Goal: Task Accomplishment & Management: Complete application form

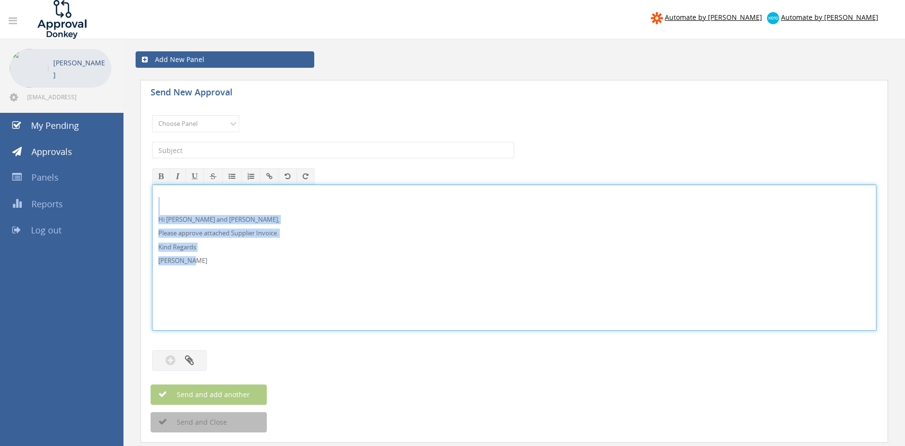
drag, startPoint x: 179, startPoint y: 259, endPoint x: 143, endPoint y: 204, distance: 65.7
click at [152, 204] on div "Hi [PERSON_NAME] and [PERSON_NAME], Please approve attached Supplier Invoice. K…" at bounding box center [514, 258] width 725 height 146
copy div "Hi [PERSON_NAME] and [PERSON_NAME], Please approve attached Supplier Invoice. K…"
click at [152, 115] on select "Choose Panel Alarm Credits RG - 3 NZ Utilities Cable and SAI Global NZ Alarms-1…" at bounding box center [195, 123] width 87 height 17
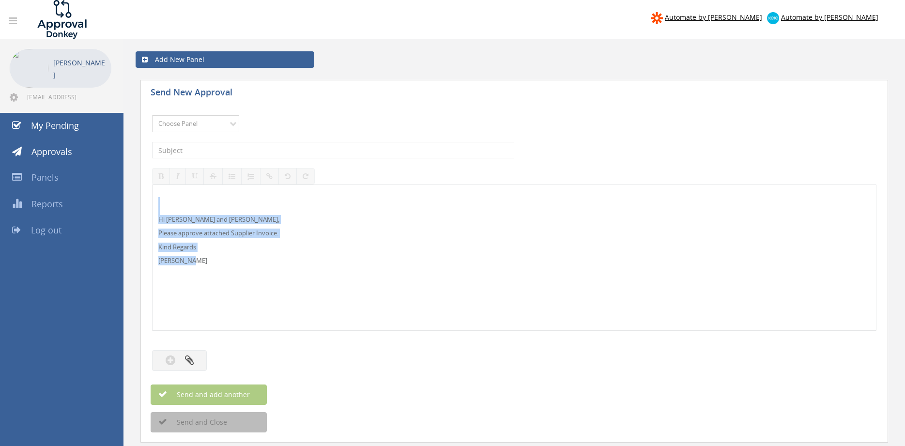
select select "9744"
click option "Flamestop Utilities" at bounding box center [0, 0] width 0 height 0
click at [258, 151] on input "text" at bounding box center [333, 150] width 362 height 16
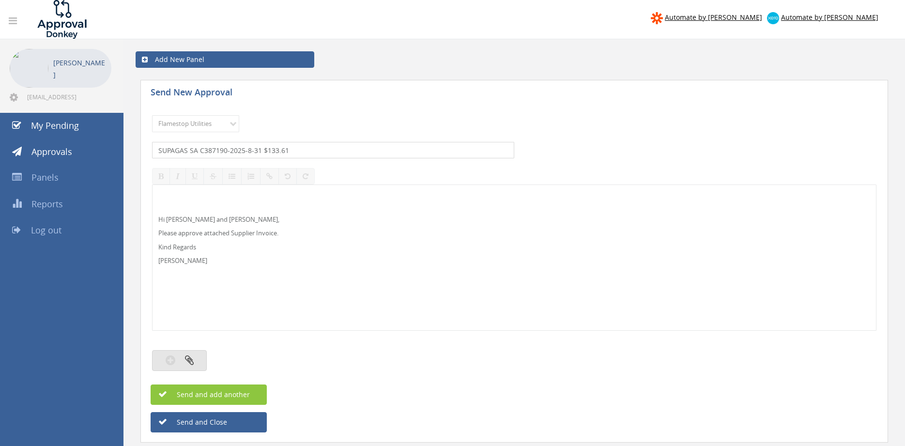
type input "SUPAGAS SA C387190-2025-8-31 $133.61"
click at [200, 365] on button "button" at bounding box center [179, 360] width 55 height 21
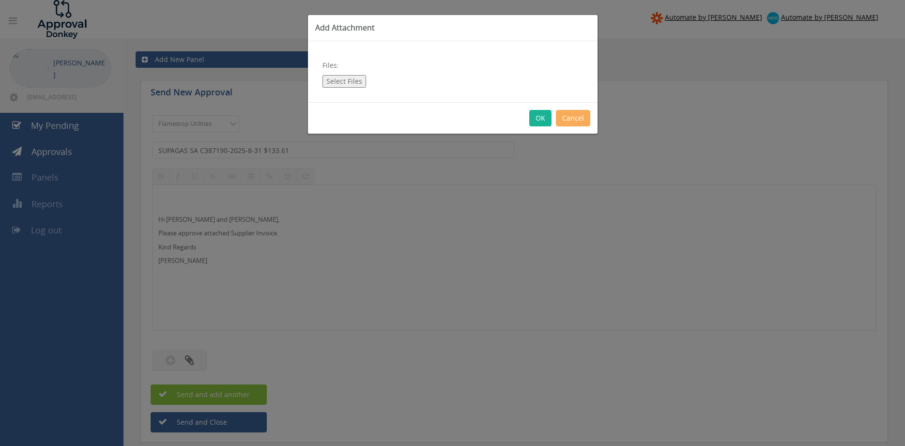
click at [350, 83] on button "Select Files" at bounding box center [345, 81] width 44 height 13
type input "C:\fakepath\SUPAGAS SA-C387190-2025-8-31.pdf"
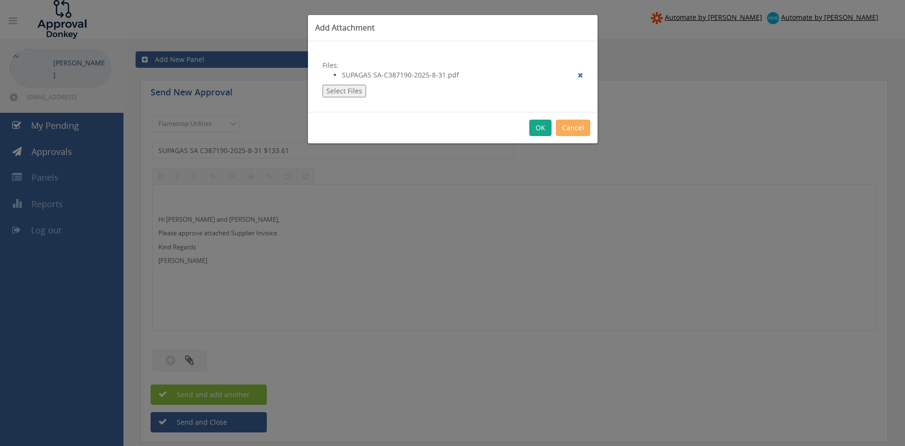
click at [542, 122] on button "OK" at bounding box center [541, 128] width 22 height 16
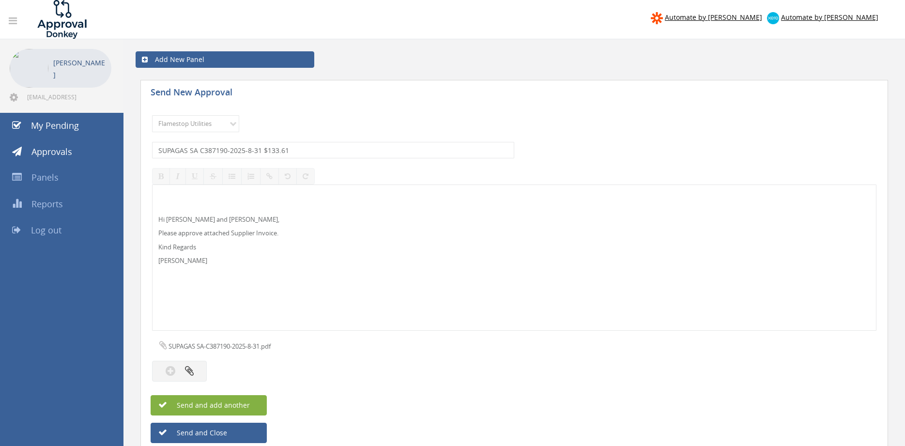
click at [259, 405] on button "Send and add another" at bounding box center [209, 405] width 116 height 20
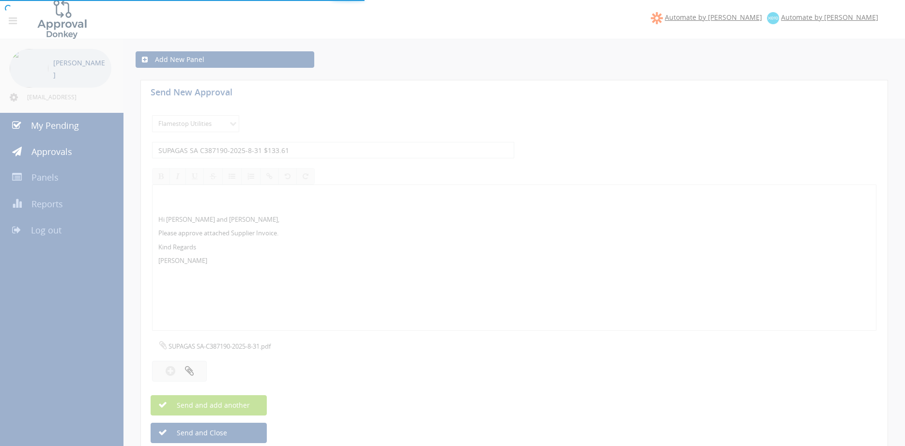
select select
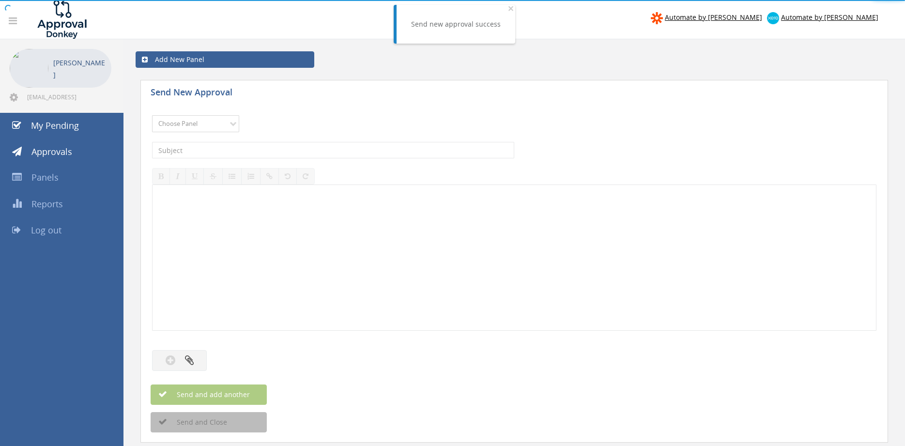
click at [152, 115] on select "Choose Panel Alarm Credits RG - 3 NZ Utilities Cable and SAI Global NZ Alarms-1…" at bounding box center [195, 123] width 87 height 17
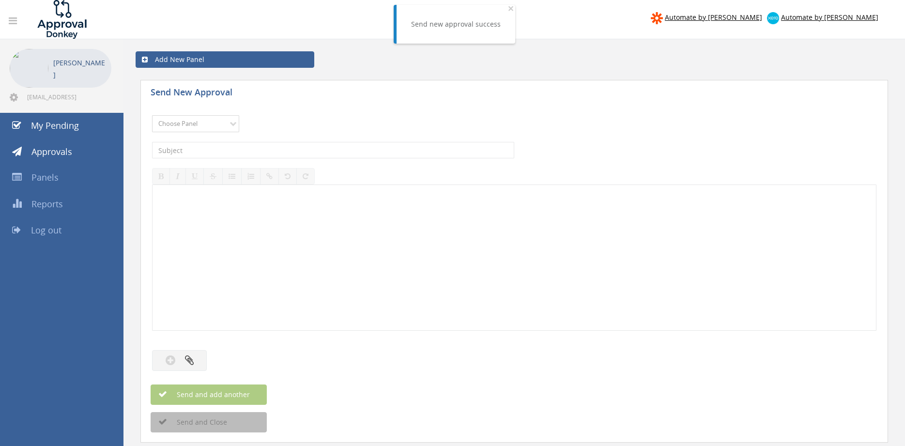
select select "9744"
click option "Flamestop Utilities" at bounding box center [0, 0] width 0 height 0
click at [252, 153] on input "text" at bounding box center [333, 150] width 362 height 16
type input "SUPAGAS LC C119745-2025-8-31 $198.88"
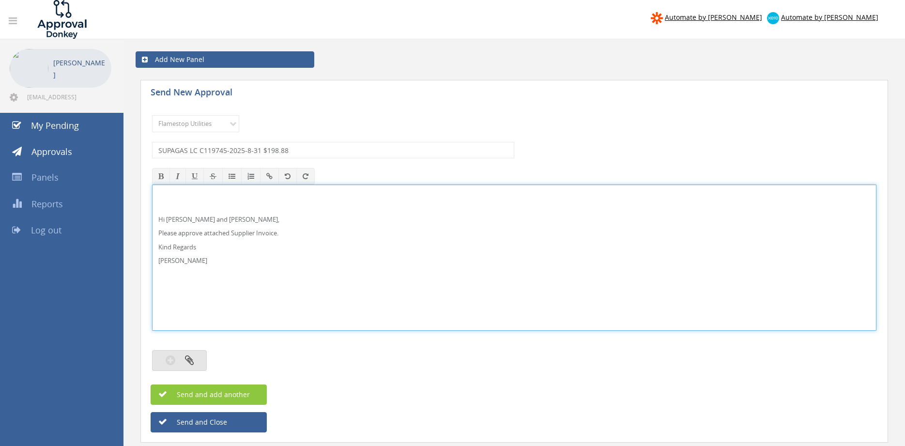
click at [196, 361] on button "button" at bounding box center [179, 360] width 55 height 21
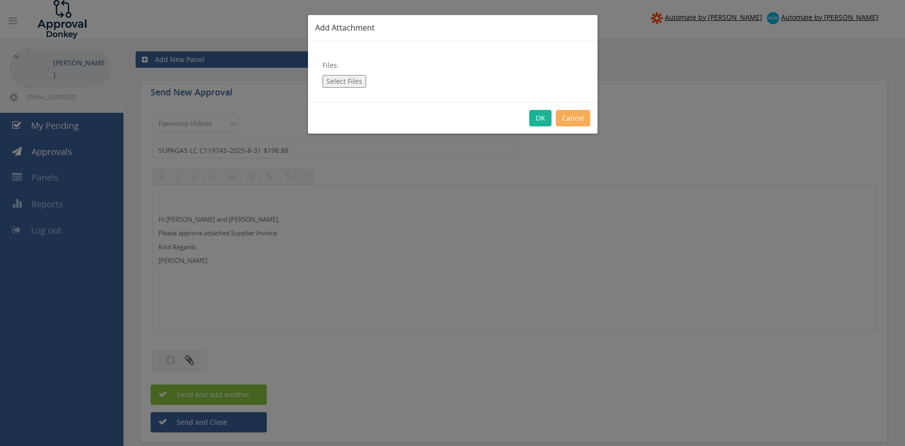
click at [336, 83] on button "Select Files" at bounding box center [345, 81] width 44 height 13
type input "C:\fakepath\SUPAGAS LC-C119745-2025-8-31.pdf"
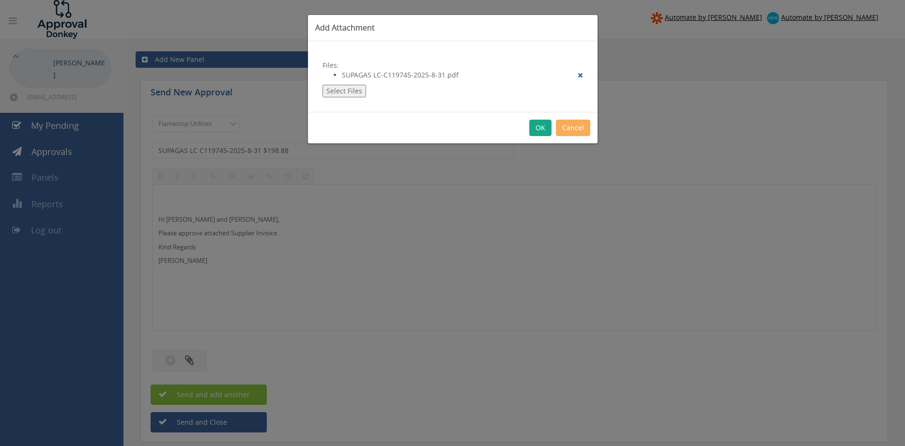
click at [539, 123] on button "OK" at bounding box center [541, 128] width 22 height 16
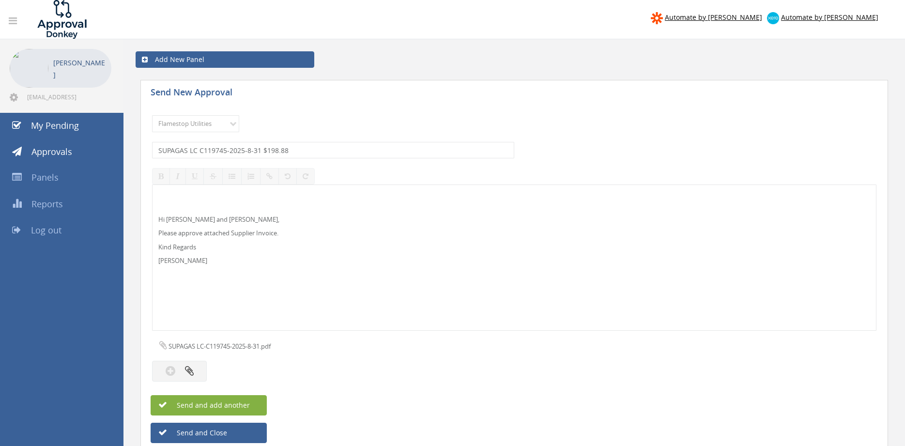
click at [256, 402] on button "Send and add another" at bounding box center [209, 405] width 116 height 20
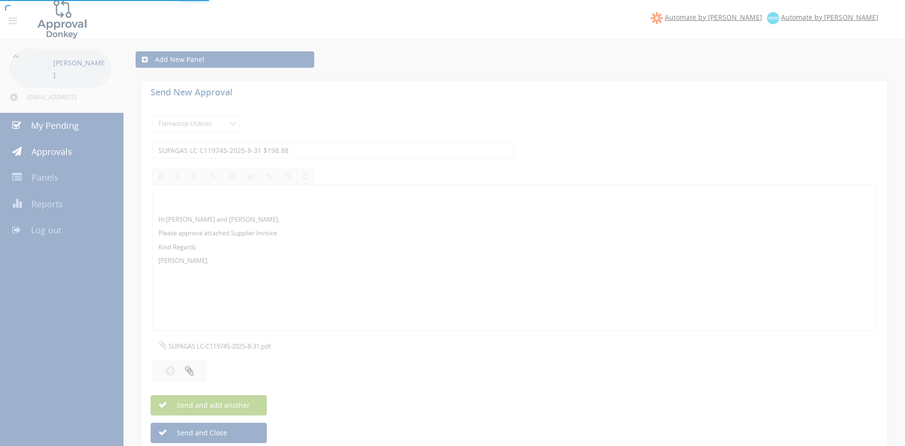
select select
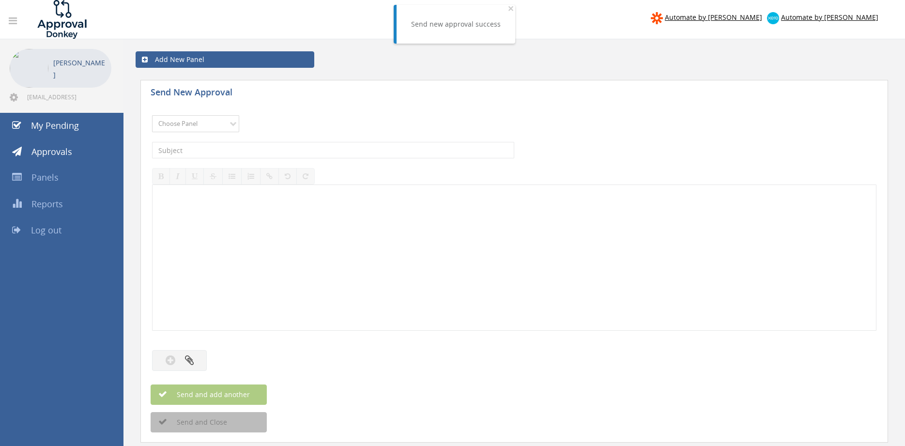
click at [152, 115] on select "Choose Panel Alarm Credits RG - 3 NZ Utilities Cable and SAI Global NZ Alarms-1…" at bounding box center [195, 123] width 87 height 17
click option "NZ FX Payables" at bounding box center [0, 0] width 0 height 0
click at [152, 115] on select "Choose Panel Alarm Credits RG - 3 NZ Utilities Cable and SAI Global NZ Alarms-1…" at bounding box center [195, 123] width 87 height 17
select select "9744"
click option "Flamestop Utilities" at bounding box center [0, 0] width 0 height 0
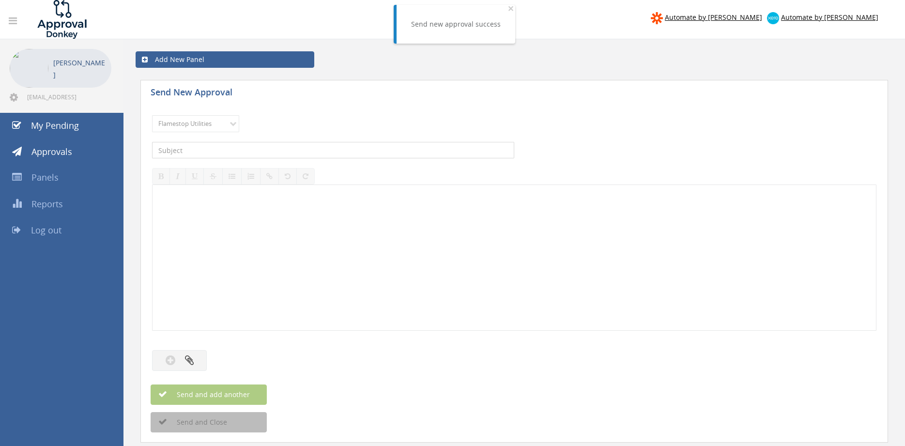
click at [255, 147] on input "text" at bounding box center [333, 150] width 362 height 16
type input "OFFICEWORKS TW INV 623647288 $75.90"
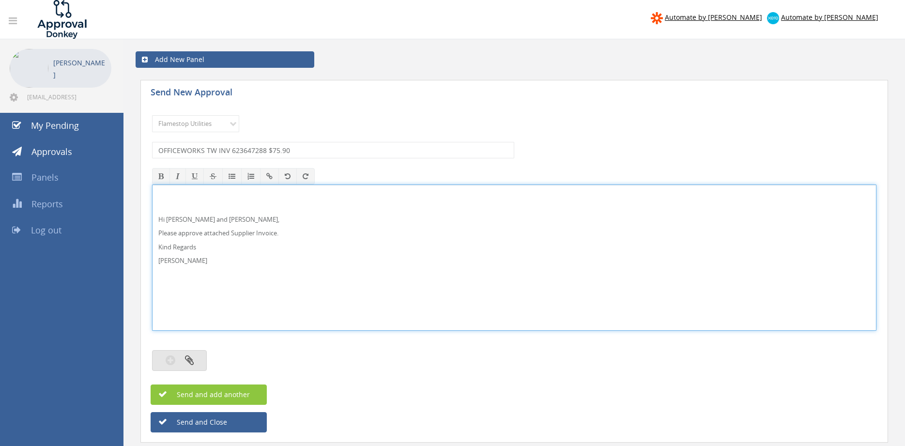
click at [194, 359] on button "button" at bounding box center [179, 360] width 55 height 21
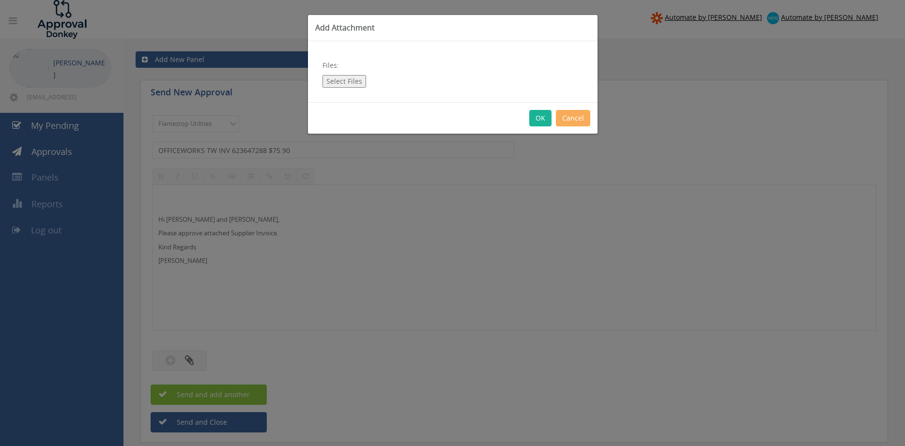
click at [353, 80] on button "Select Files" at bounding box center [345, 81] width 44 height 13
type input "C:\fakepath\Officeworks TW Invoice 623647288 [DATE].pdf"
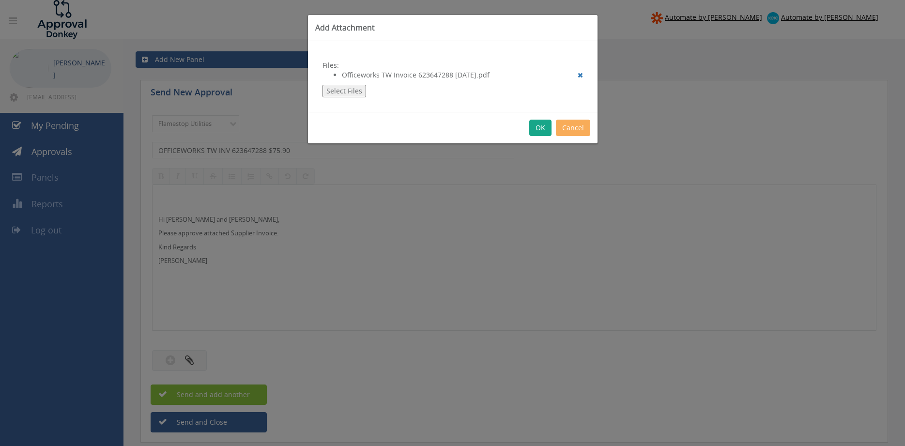
click at [542, 128] on button "OK" at bounding box center [541, 128] width 22 height 16
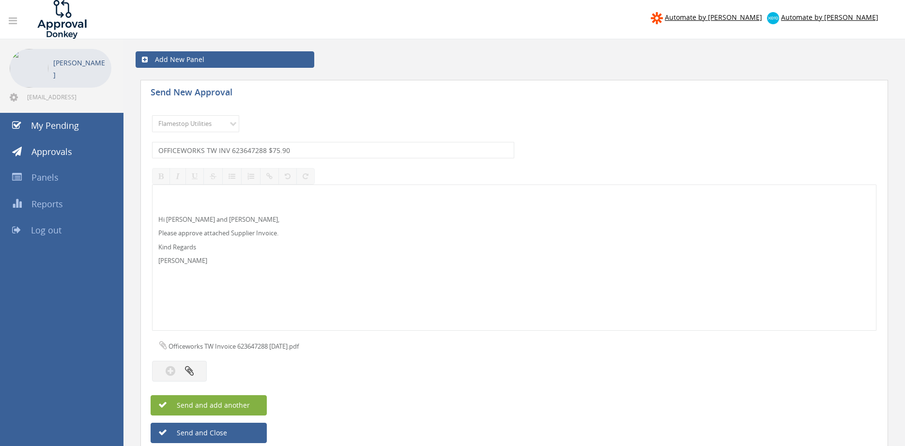
click at [250, 404] on button "Send and add another" at bounding box center [209, 405] width 116 height 20
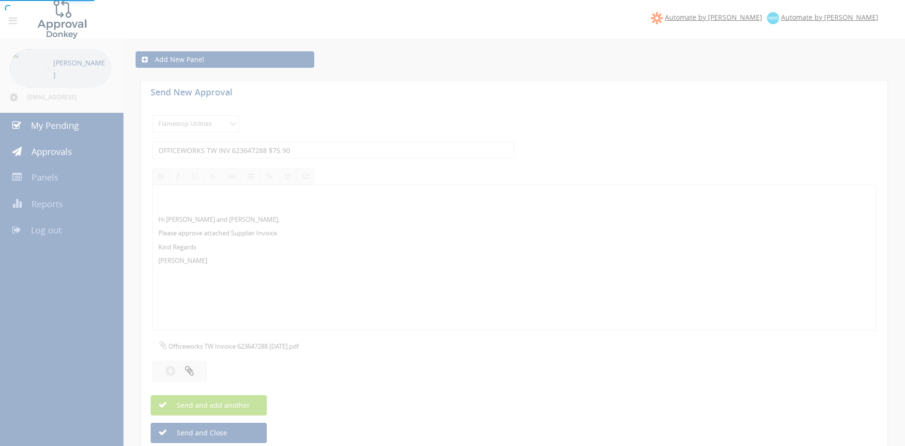
select select
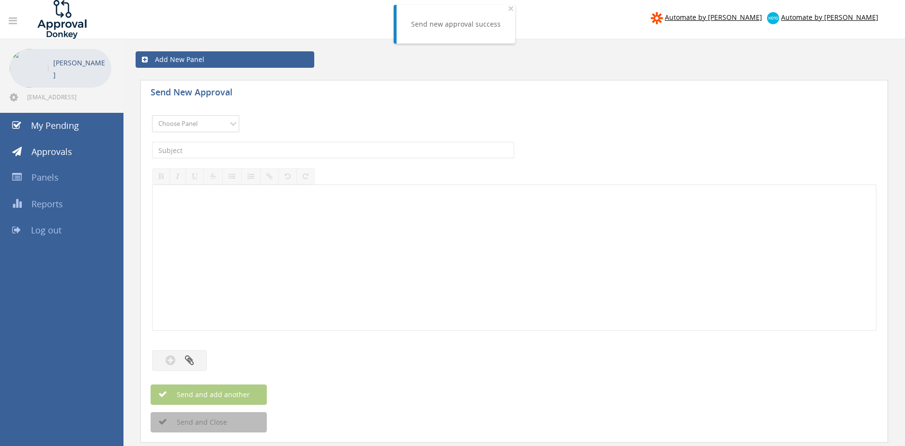
click at [152, 115] on select "Choose Panel Alarm Credits RG - 3 NZ Utilities Cable and SAI Global NZ Alarms-1…" at bounding box center [195, 123] width 87 height 17
select select "9744"
click option "Flamestop Utilities" at bounding box center [0, 0] width 0 height 0
click at [277, 151] on input "text" at bounding box center [333, 150] width 362 height 16
type input "JJ WASTE SW 090980602508 $808.85"
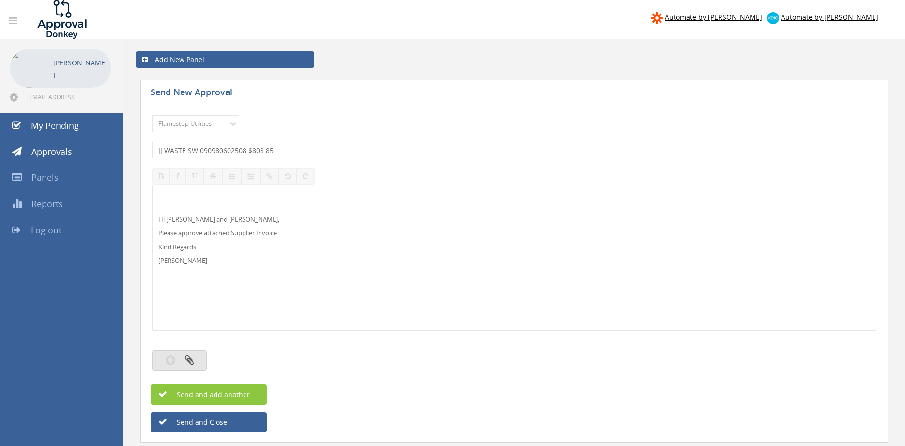
click at [188, 368] on button "button" at bounding box center [179, 360] width 55 height 21
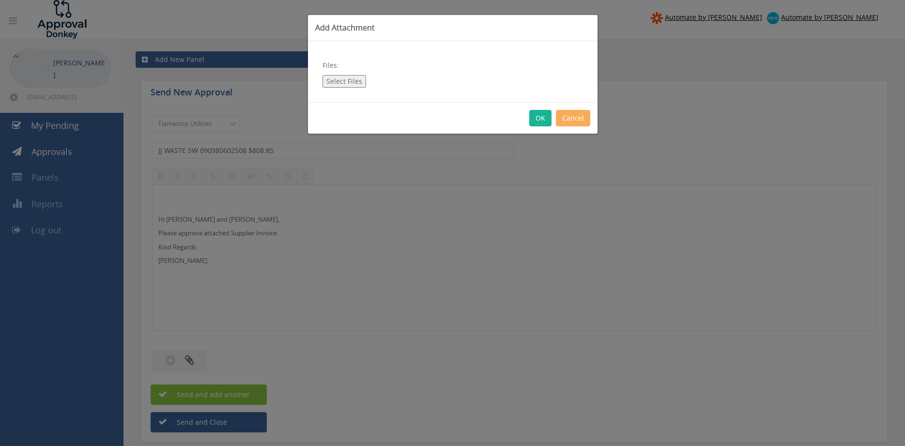
click at [344, 79] on button "Select Files" at bounding box center [345, 81] width 44 height 13
type input "C:\fakepath\JJ WASTE SW 090980602508 [DATE].pdf"
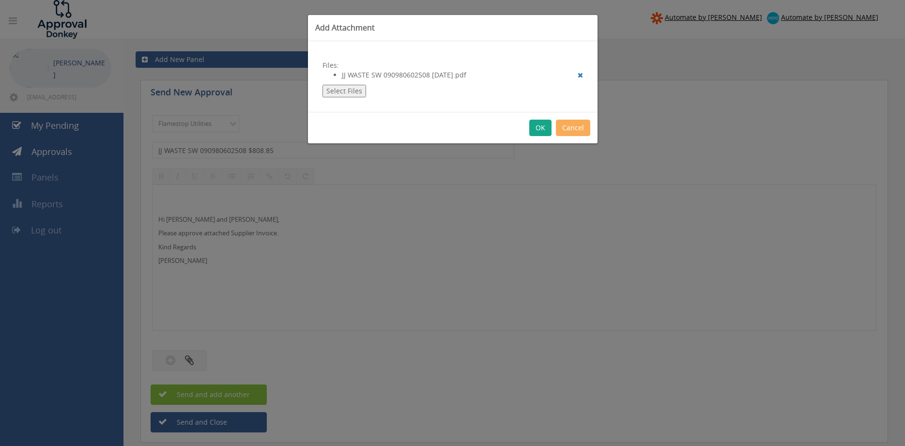
click at [541, 130] on button "OK" at bounding box center [541, 128] width 22 height 16
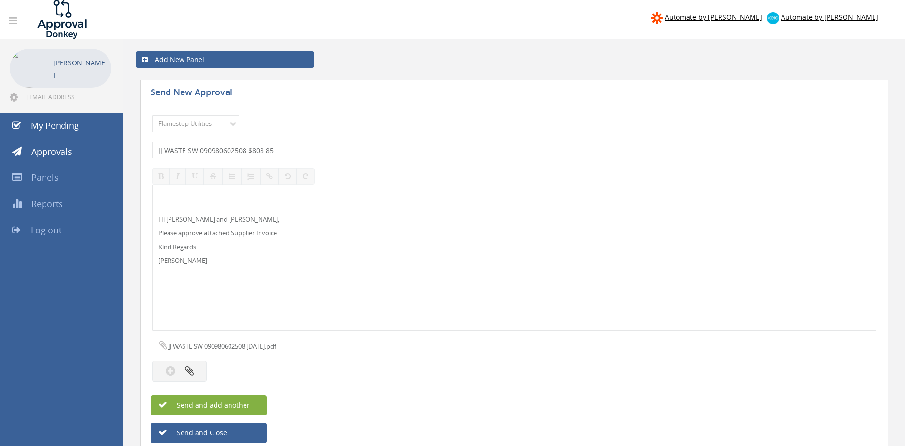
click at [212, 406] on span "Send and add another" at bounding box center [203, 405] width 94 height 9
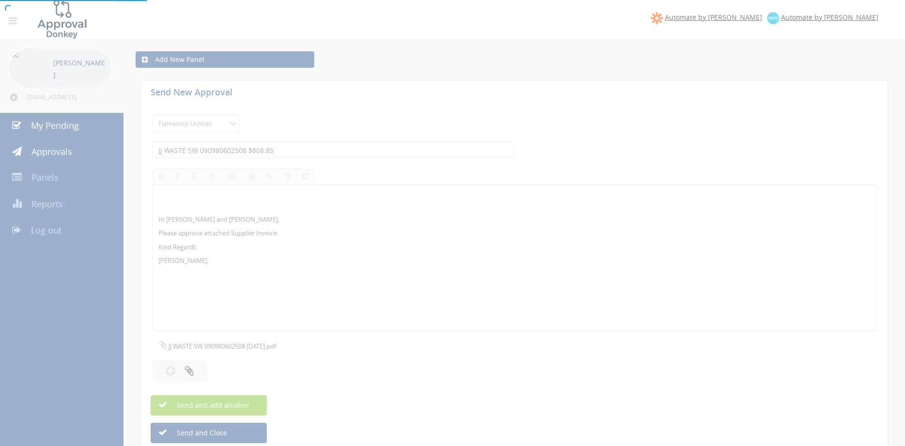
select select
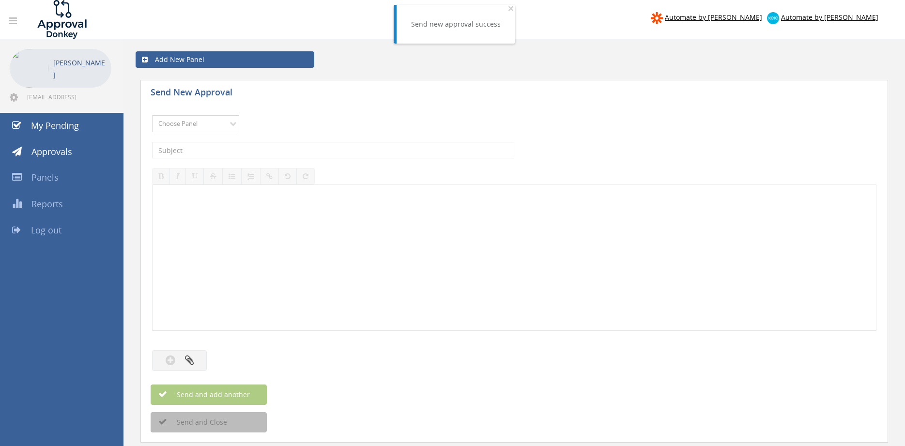
click at [152, 115] on select "Choose Panel Alarm Credits RG - 3 NZ Utilities Cable and SAI Global NZ Alarms-1…" at bounding box center [195, 123] width 87 height 17
select select "9744"
click option "Flamestop Utilities" at bounding box center [0, 0] width 0 height 0
click at [249, 155] on input "text" at bounding box center [333, 150] width 362 height 16
type input "E"
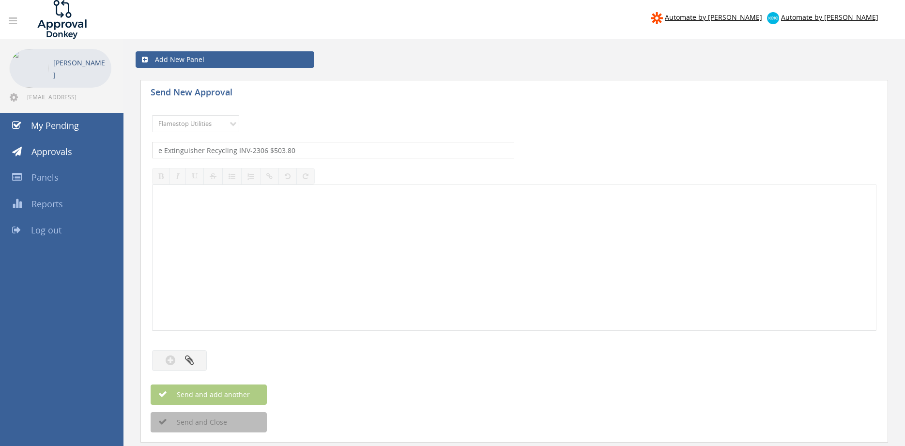
type input "e Extinguisher Recycling INV-2306 $503.80"
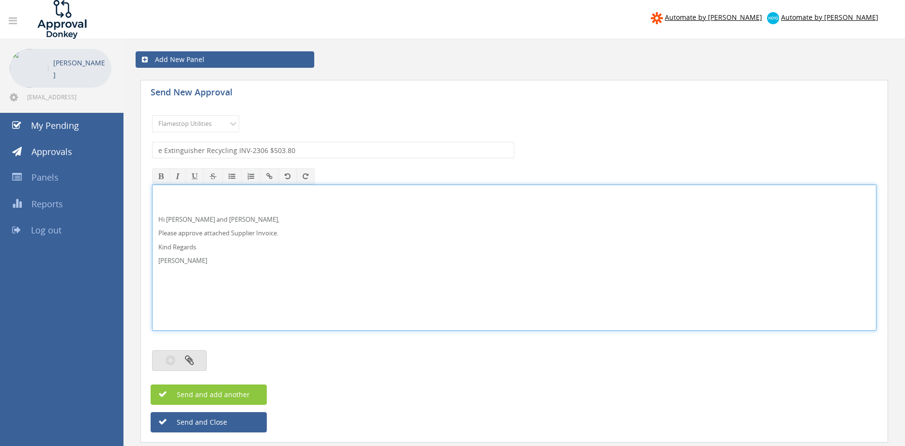
click at [188, 359] on icon "button" at bounding box center [189, 360] width 9 height 11
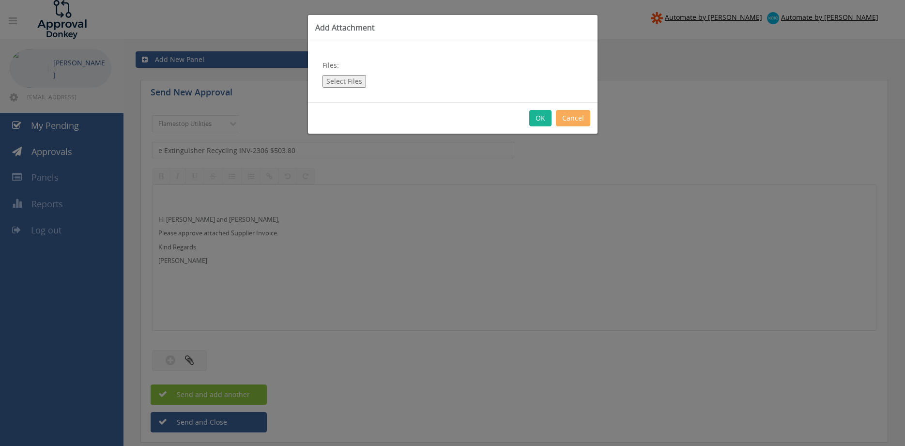
click at [349, 81] on button "Select Files" at bounding box center [345, 81] width 44 height 13
type input "C:\fakepath\e Extinguisher Recycling INV-2306 [DATE].pdf"
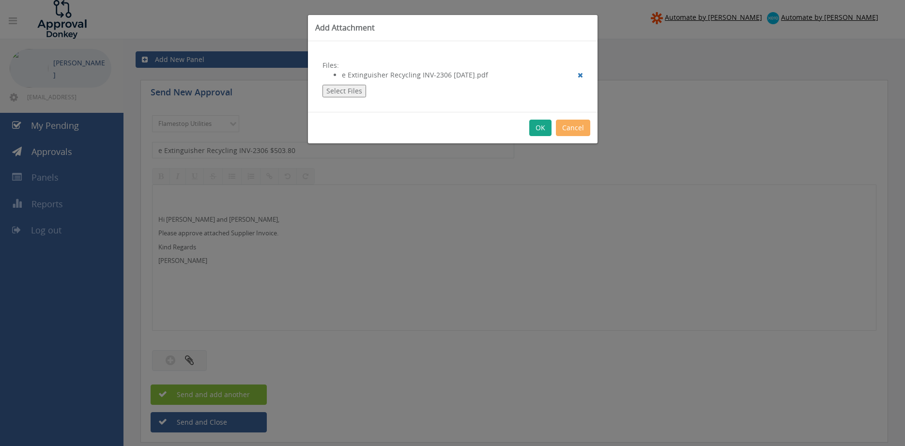
click at [544, 128] on button "OK" at bounding box center [541, 128] width 22 height 16
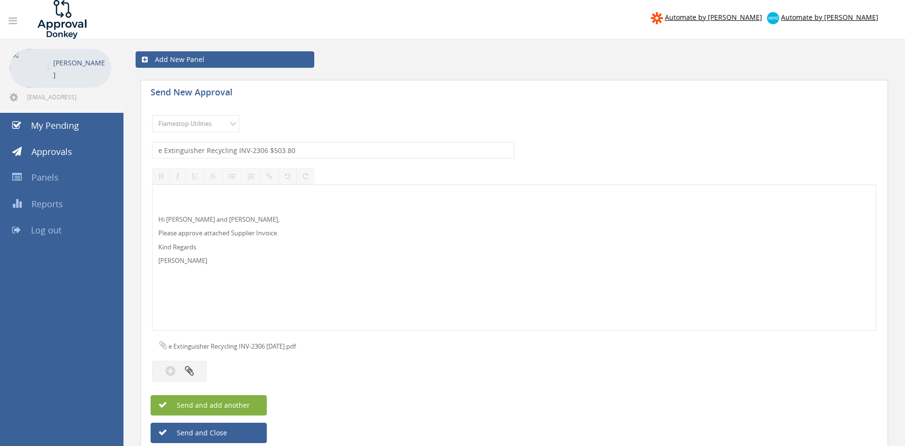
click at [246, 405] on span "Send and add another" at bounding box center [203, 405] width 94 height 9
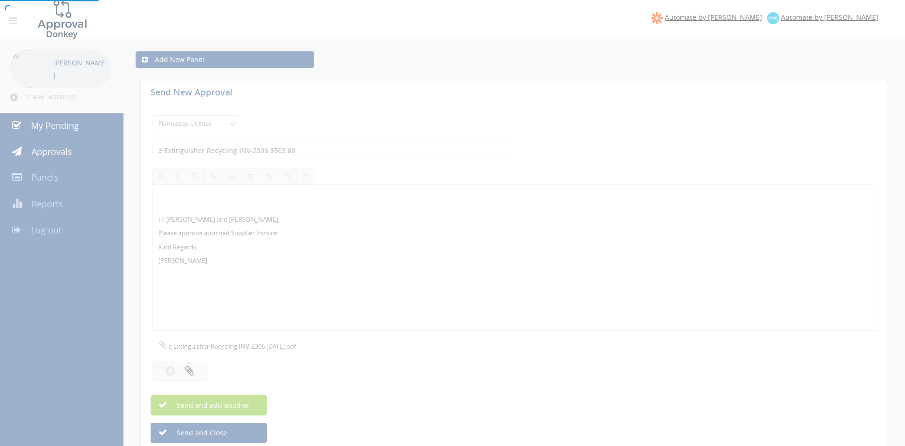
select select
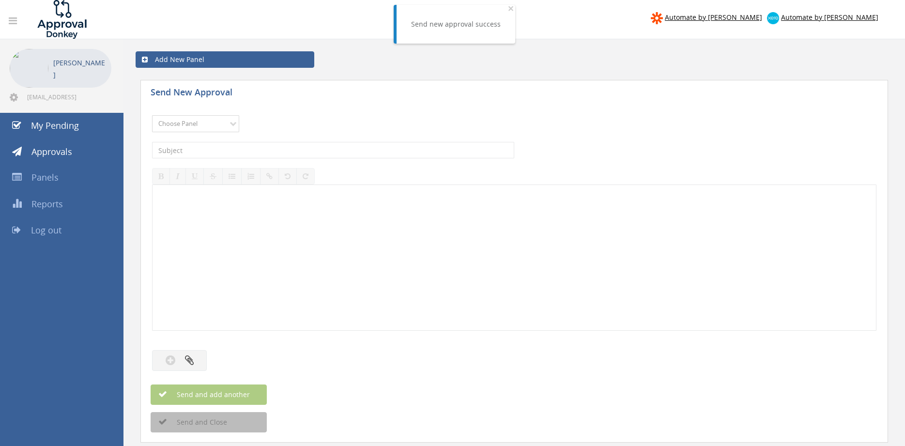
click at [152, 115] on select "Choose Panel Alarm Credits RG - 3 NZ Utilities Cable and SAI Global NZ Alarms-1…" at bounding box center [195, 123] width 87 height 17
select select "9744"
click option "Flamestop Utilities" at bounding box center [0, 0] width 0 height 0
click at [246, 151] on input "text" at bounding box center [333, 150] width 362 height 16
type input "e Extinguisher Recycling INV-2308 $470.80"
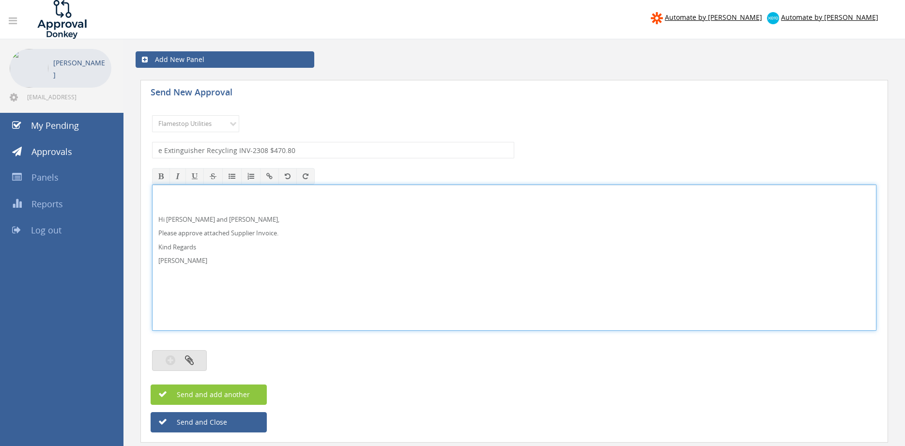
click at [196, 357] on button "button" at bounding box center [179, 360] width 55 height 21
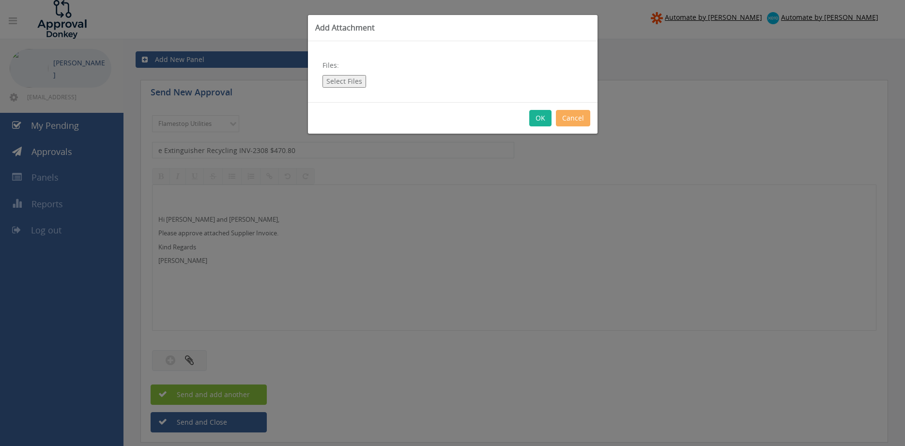
click at [349, 84] on button "Select Files" at bounding box center [345, 81] width 44 height 13
type input "C:\fakepath\e Extinguisher Recycling INV-2308 [DATE].pdf"
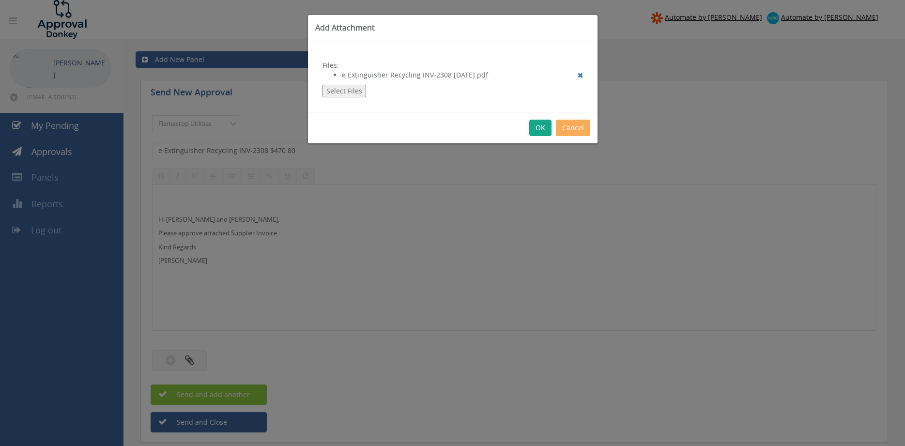
click at [541, 127] on button "OK" at bounding box center [541, 128] width 22 height 16
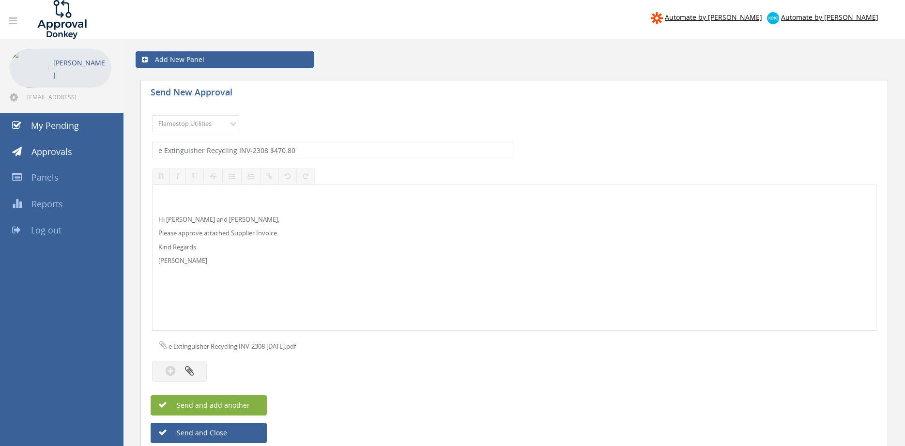
click at [255, 405] on button "Send and add another" at bounding box center [209, 405] width 116 height 20
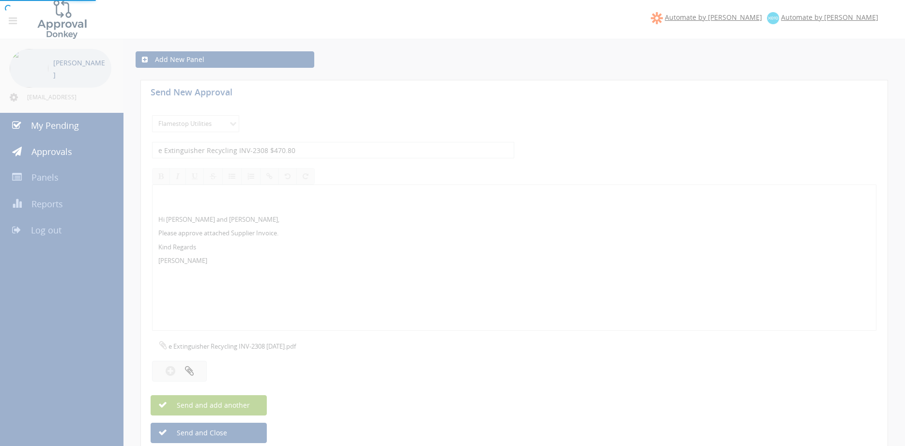
select select
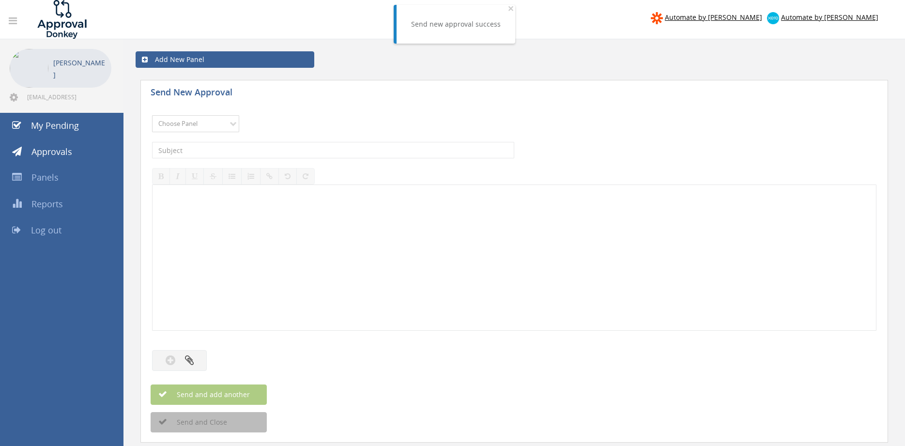
click at [152, 115] on select "Choose Panel Alarm Credits RG - 3 NZ Utilities Cable and SAI Global NZ Alarms-1…" at bounding box center [195, 123] width 87 height 17
select select "9744"
click option "Flamestop Utilities" at bounding box center [0, 0] width 0 height 0
click at [267, 152] on input "text" at bounding box center [333, 150] width 362 height 16
type input "e Extinguisher Recycling INV-2307 $693.00"
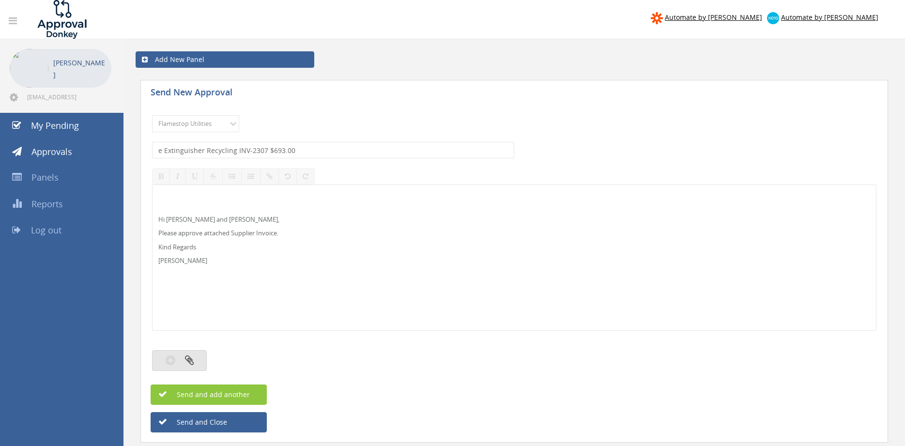
click at [198, 355] on button "button" at bounding box center [179, 360] width 55 height 21
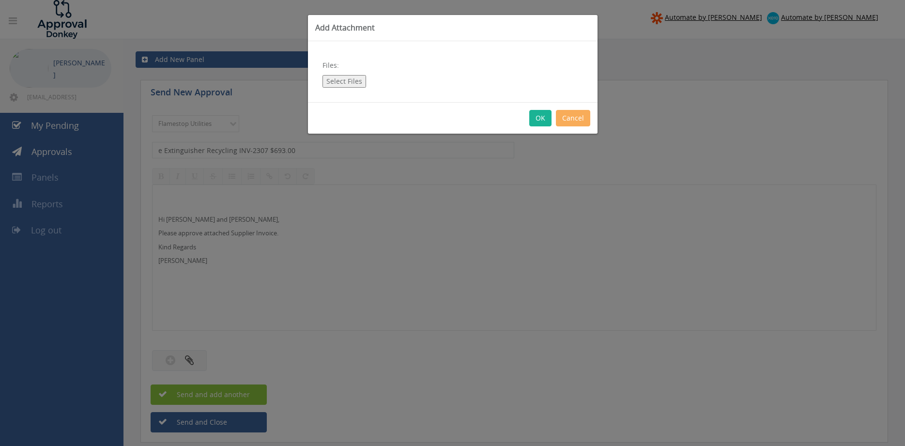
click at [347, 81] on button "Select Files" at bounding box center [345, 81] width 44 height 13
type input "C:\fakepath\e Extinguisher Recycling INV-2307 [DATE].pdf"
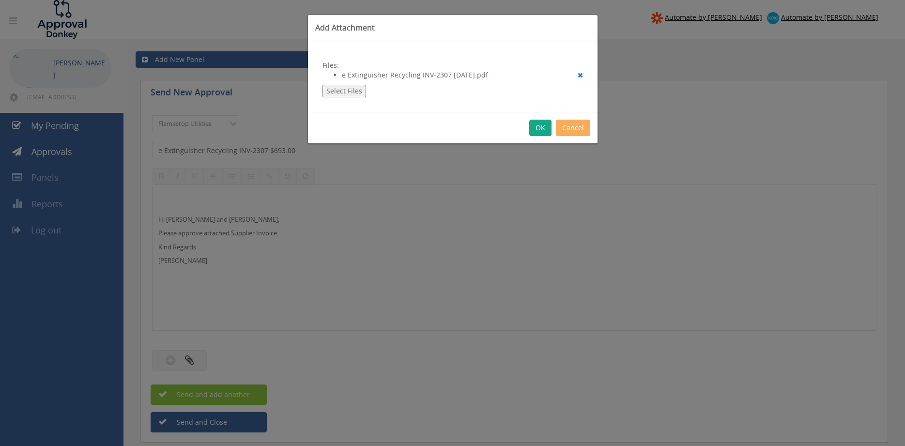
click at [542, 128] on button "OK" at bounding box center [541, 128] width 22 height 16
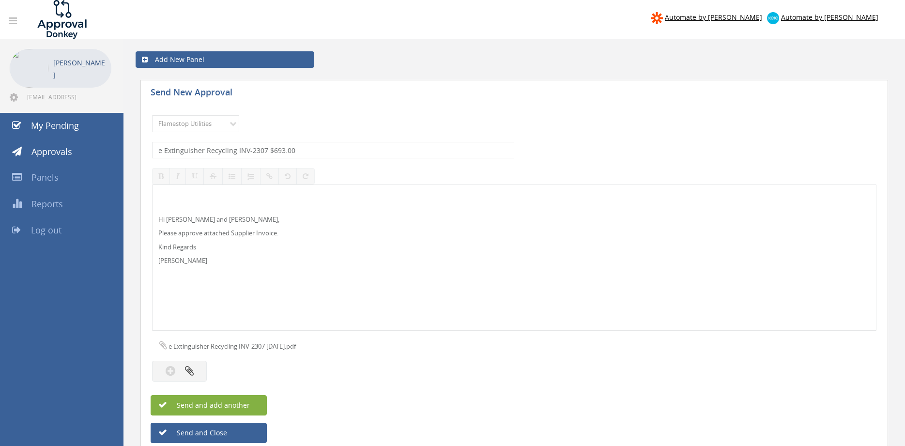
click at [249, 402] on button "Send and add another" at bounding box center [209, 405] width 116 height 20
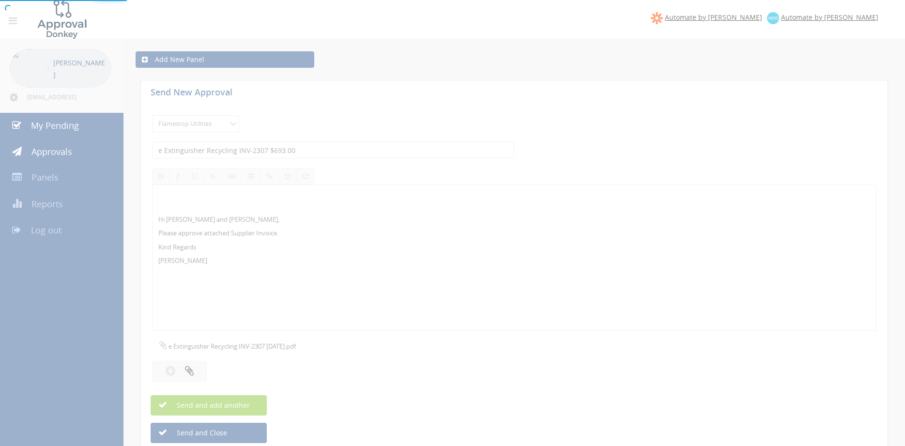
select select
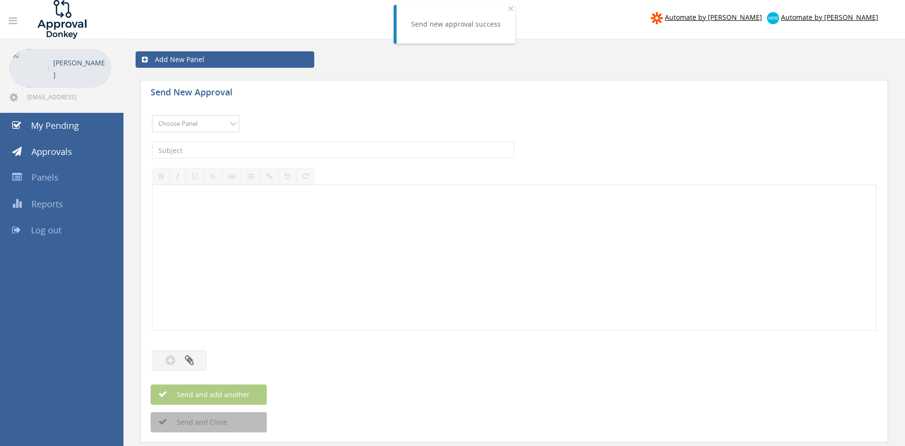
click at [152, 115] on select "Choose Panel Alarm Credits RG - 3 NZ Utilities Cable and SAI Global NZ Alarms-1…" at bounding box center [195, 123] width 87 height 17
select select "9744"
click option "Flamestop Utilities" at bounding box center [0, 0] width 0 height 0
click at [273, 145] on input "text" at bounding box center [333, 150] width 362 height 16
type input "c"
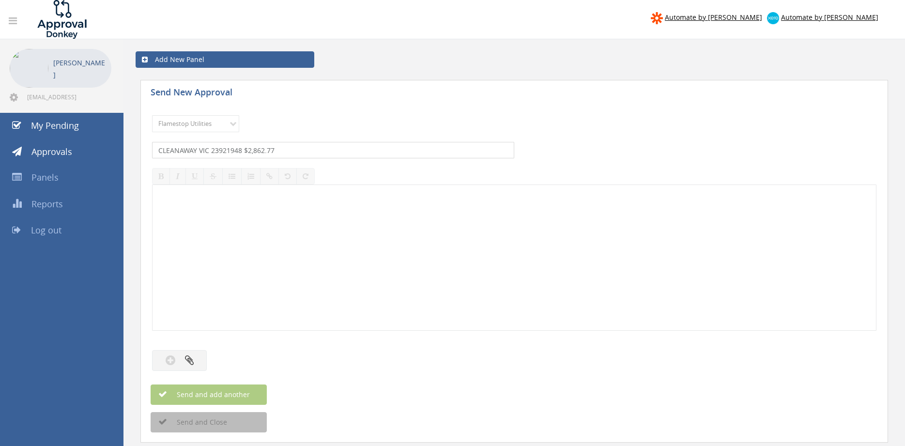
type input "CLEANAWAY VIC 23921948 $2,862.77"
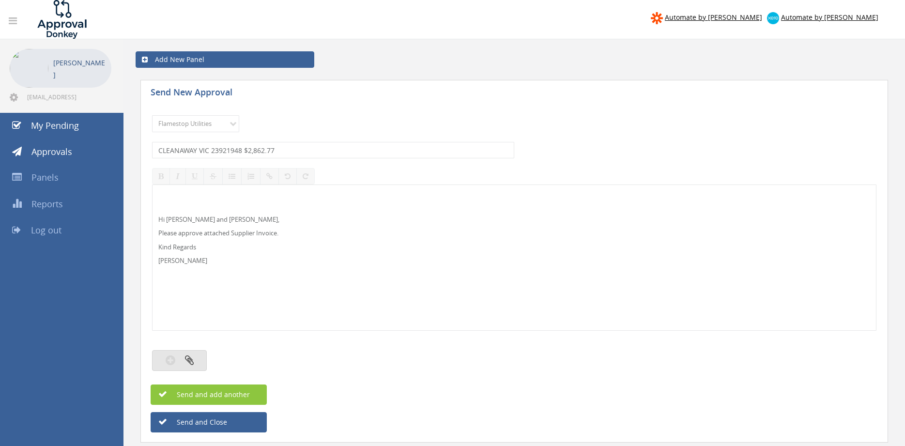
click at [196, 353] on button "button" at bounding box center [179, 360] width 55 height 21
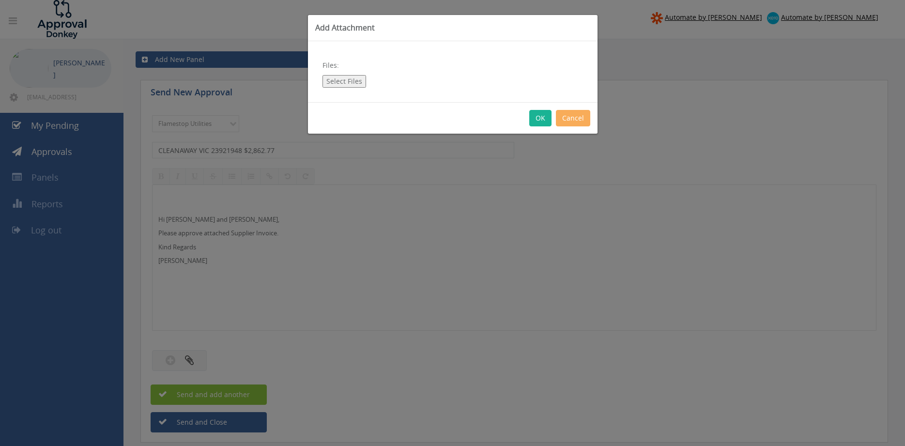
click at [348, 81] on button "Select Files" at bounding box center [345, 81] width 44 height 13
type input "C:\fakepath\CLEANAWAY VIC 23921948 [DATE].pdf"
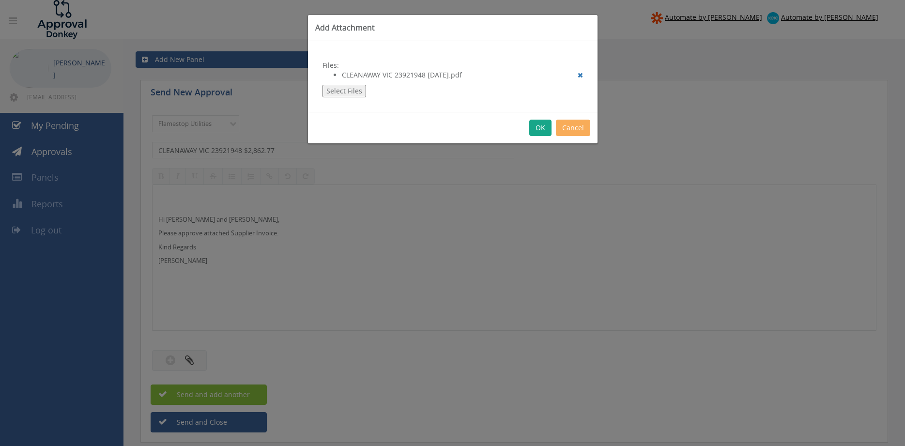
click at [540, 124] on button "OK" at bounding box center [541, 128] width 22 height 16
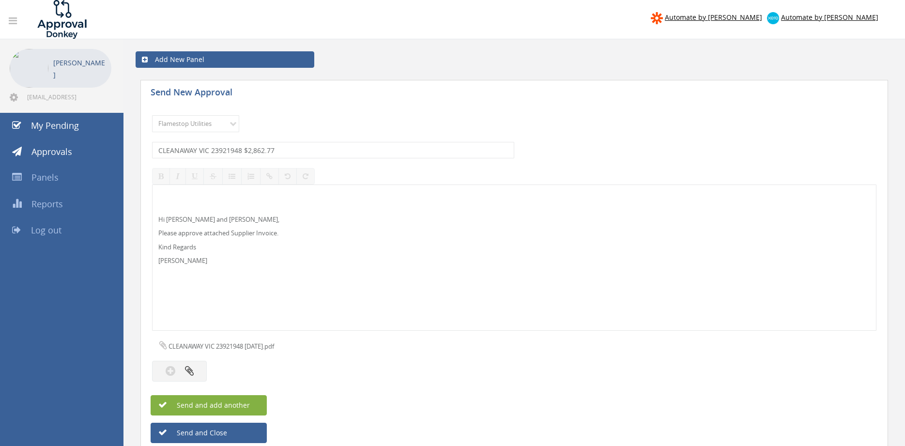
click at [258, 406] on button "Send and add another" at bounding box center [209, 405] width 116 height 20
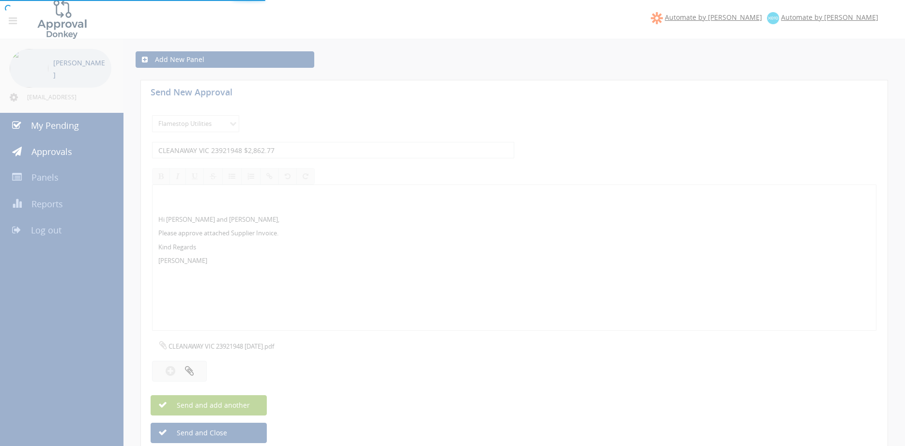
select select
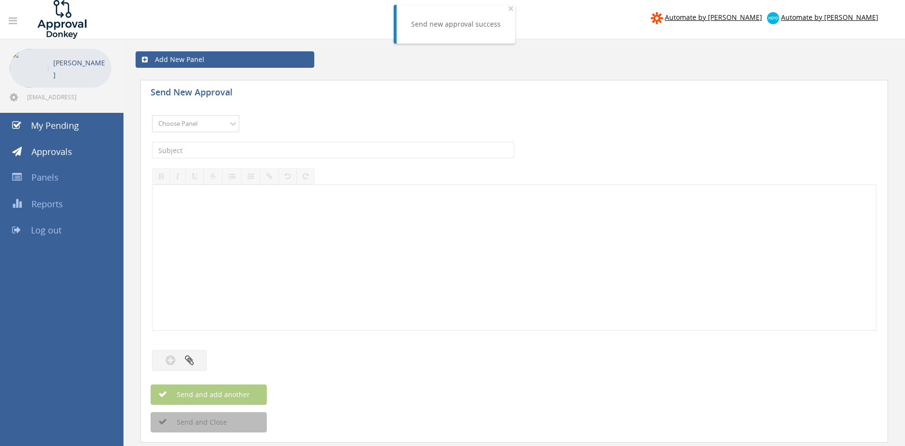
click at [152, 115] on select "Choose Panel Alarm Credits RG - 3 NZ Utilities Cable and SAI Global NZ Alarms-1…" at bounding box center [195, 123] width 87 height 17
select select "9744"
click option "Flamestop Utilities" at bounding box center [0, 0] width 0 height 0
click at [252, 144] on input "text" at bounding box center [333, 150] width 362 height 16
type input "CLEANAWAY NT 15803455 $608.88"
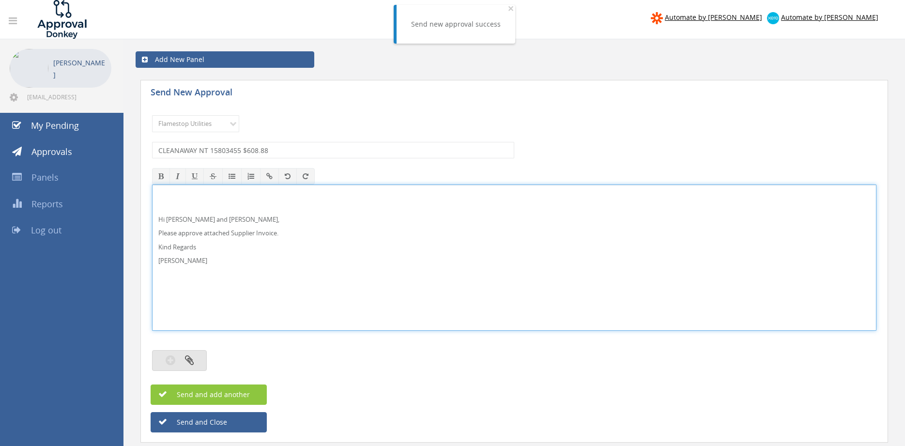
click at [188, 357] on icon "button" at bounding box center [189, 360] width 9 height 11
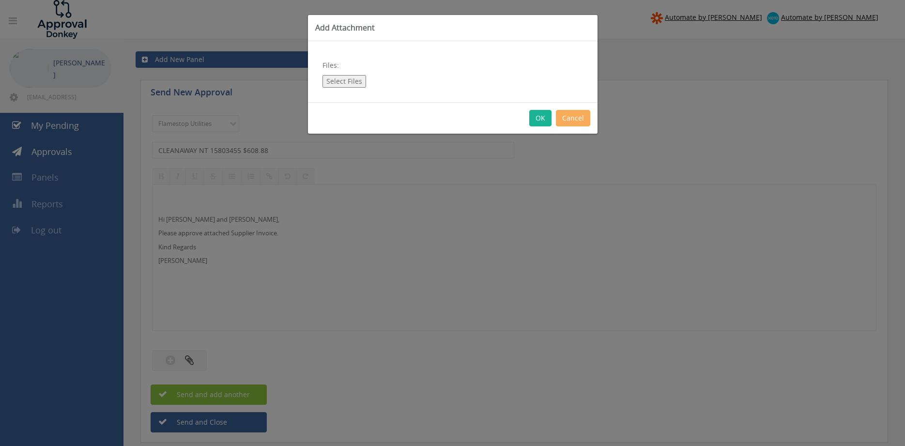
click at [349, 79] on button "Select Files" at bounding box center [345, 81] width 44 height 13
type input "C:\fakepath\CLEANAWAY NT 15803455 [DATE].pdf"
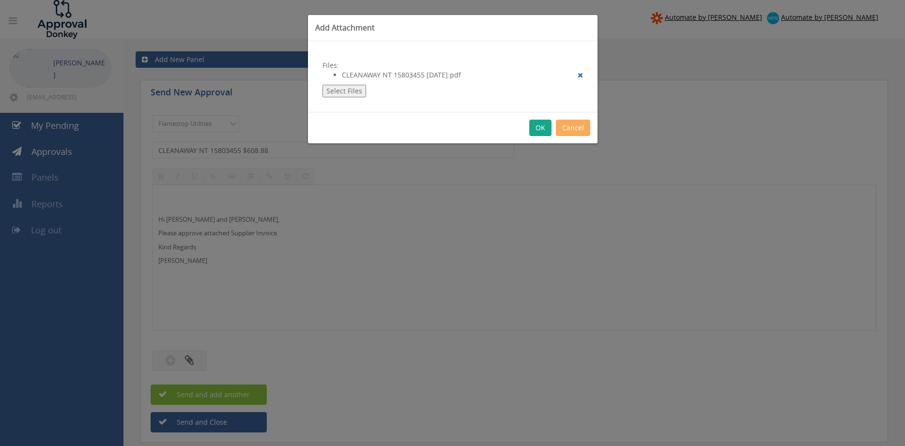
click at [538, 128] on button "OK" at bounding box center [541, 128] width 22 height 16
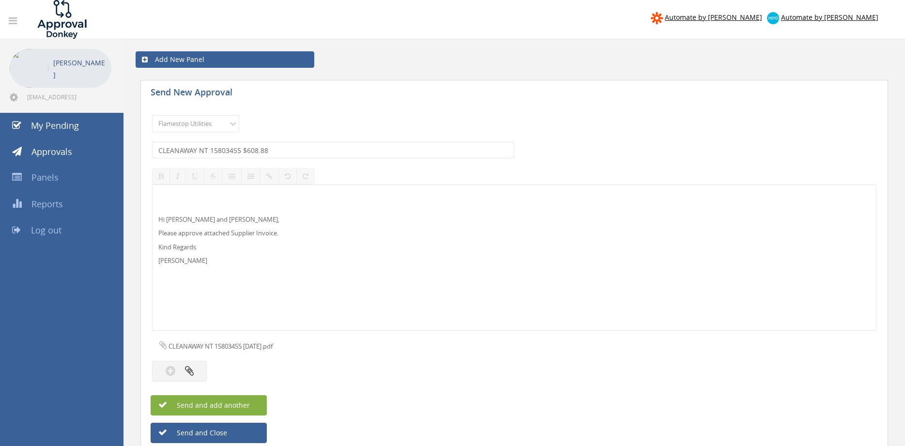
click at [242, 406] on span "Send and add another" at bounding box center [203, 405] width 94 height 9
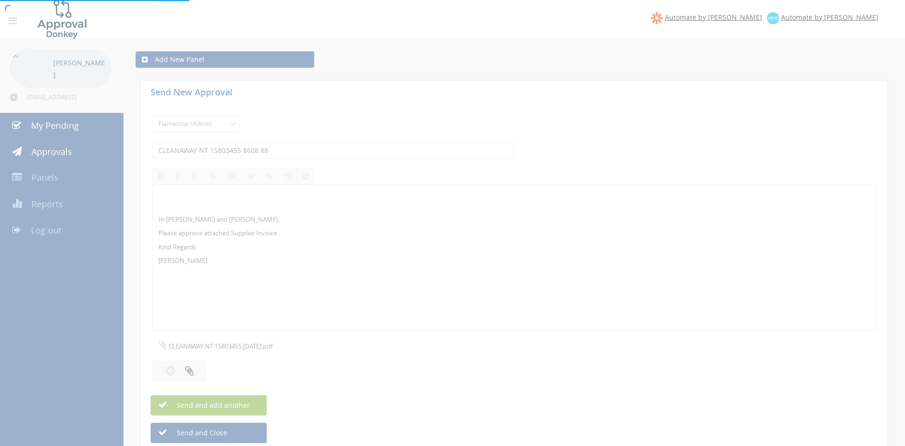
select select
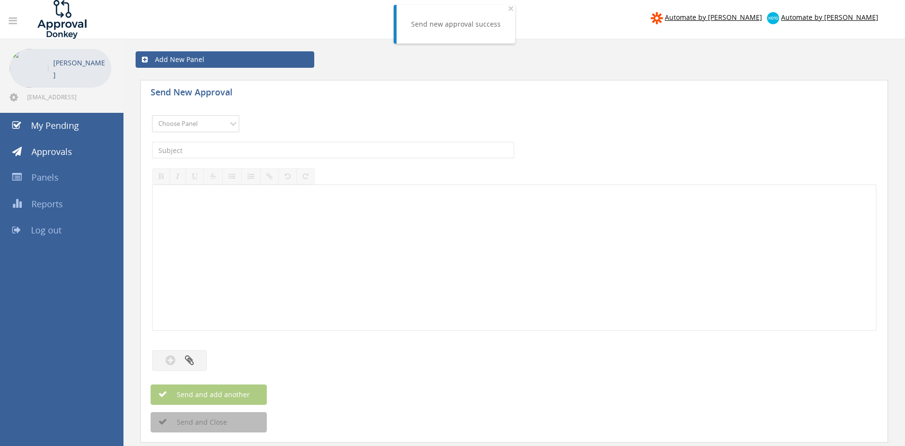
click at [152, 115] on select "Choose Panel Alarm Credits RG - 3 NZ Utilities Cable and SAI Global NZ Alarms-1…" at bounding box center [195, 123] width 87 height 17
select select "9744"
click option "Flamestop Utilities" at bounding box center [0, 0] width 0 height 0
click at [244, 154] on input "text" at bounding box center [333, 150] width 362 height 16
type input "CCG INV-5050 $104.50"
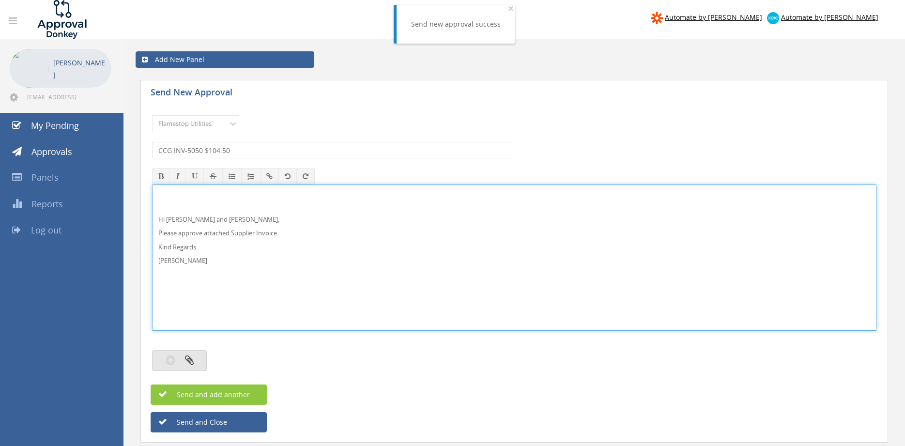
click at [203, 360] on button "button" at bounding box center [179, 360] width 55 height 21
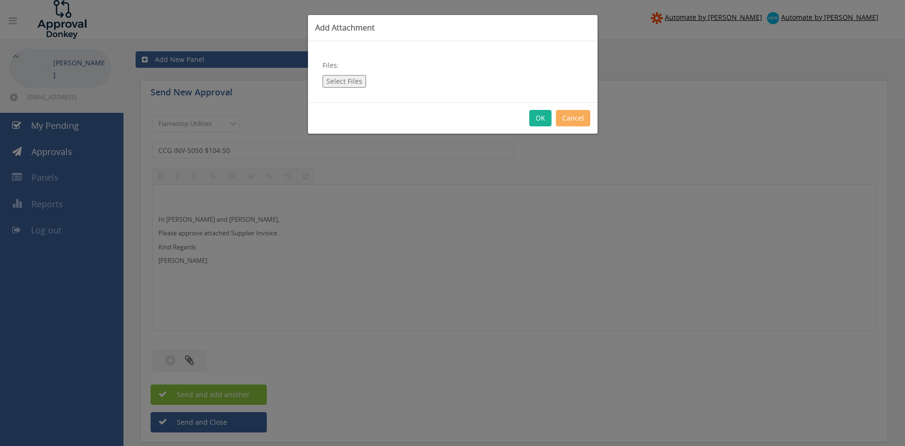
click at [339, 84] on button "Select Files" at bounding box center [345, 81] width 44 height 13
type input "C:\fakepath\CCG INV-5050 [DATE].pdf"
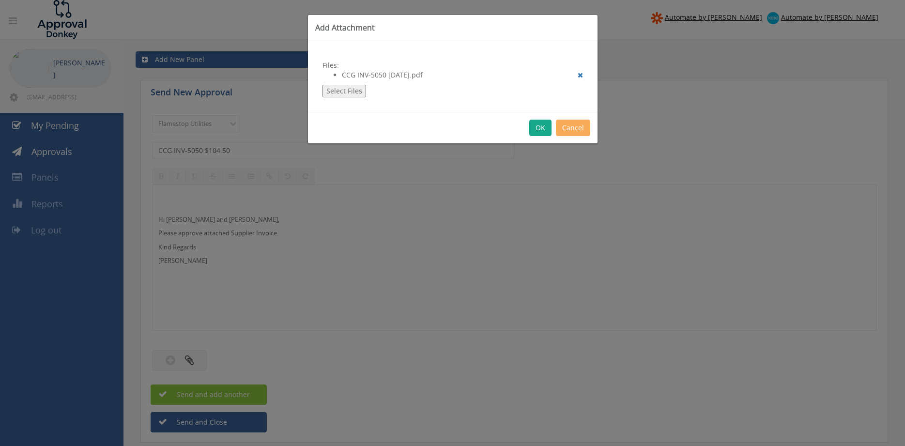
click at [536, 129] on button "OK" at bounding box center [541, 128] width 22 height 16
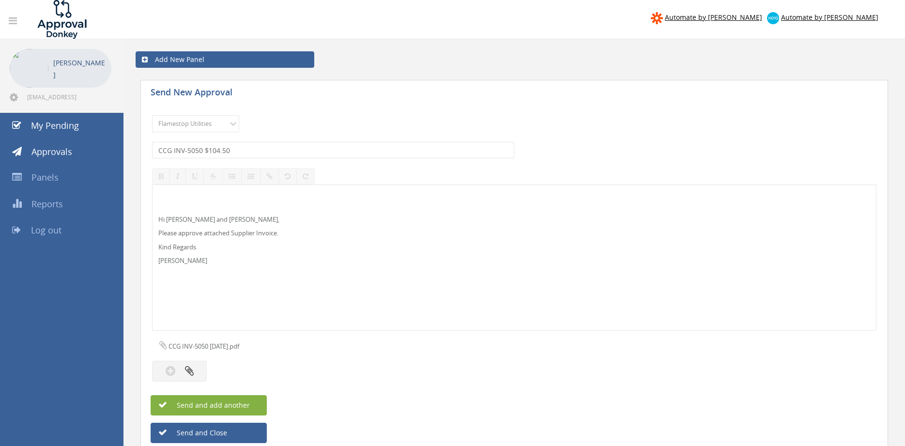
drag, startPoint x: 239, startPoint y: 406, endPoint x: 244, endPoint y: 405, distance: 5.7
click at [239, 406] on span "Send and add another" at bounding box center [203, 405] width 94 height 9
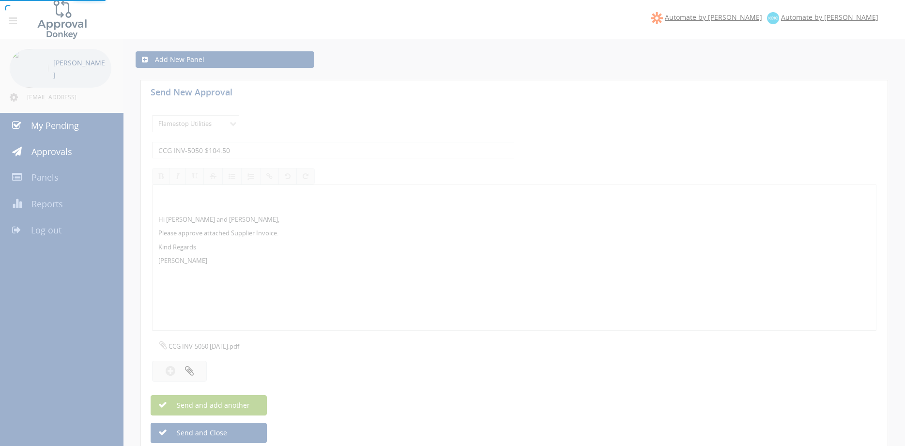
select select
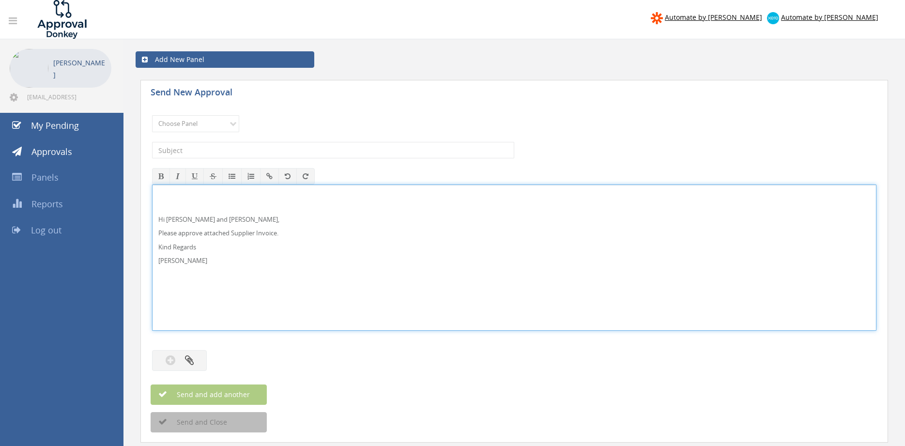
click at [185, 223] on p "Hi [PERSON_NAME] and [PERSON_NAME]," at bounding box center [514, 219] width 712 height 9
click at [179, 220] on p "Hi [PERSON_NAME] and [PERSON_NAME]," at bounding box center [514, 219] width 712 height 9
drag, startPoint x: 197, startPoint y: 267, endPoint x: 136, endPoint y: 203, distance: 88.1
click at [152, 203] on div "Hi [PERSON_NAME] and [PERSON_NAME], Please approve attached Supplier Invoice. K…" at bounding box center [514, 258] width 725 height 146
click at [152, 115] on select "Choose Panel Alarm Credits RG - 3 NZ Utilities Cable and SAI Global NZ Alarms-1…" at bounding box center [195, 123] width 87 height 17
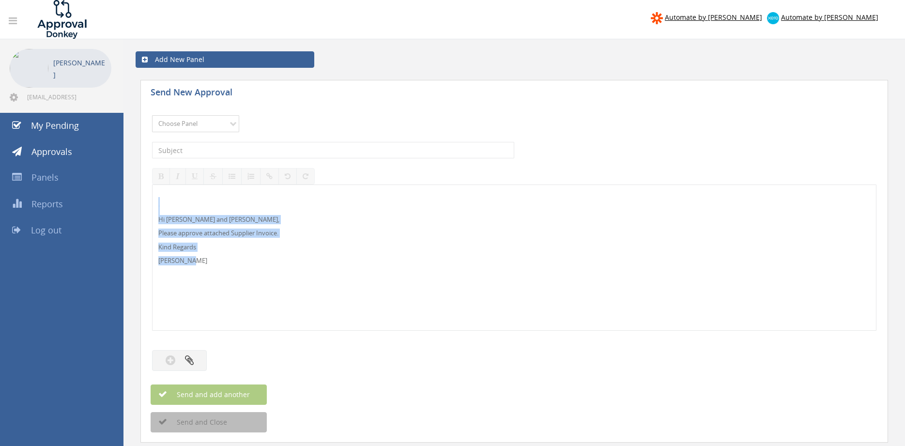
click option "NZ Utilities" at bounding box center [0, 0] width 0 height 0
click at [204, 152] on input "text" at bounding box center [333, 150] width 362 height 16
click at [152, 115] on select "Choose Panel Alarm Credits RG - 3 NZ Utilities Cable and SAI Global NZ Alarms-1…" at bounding box center [195, 123] width 87 height 17
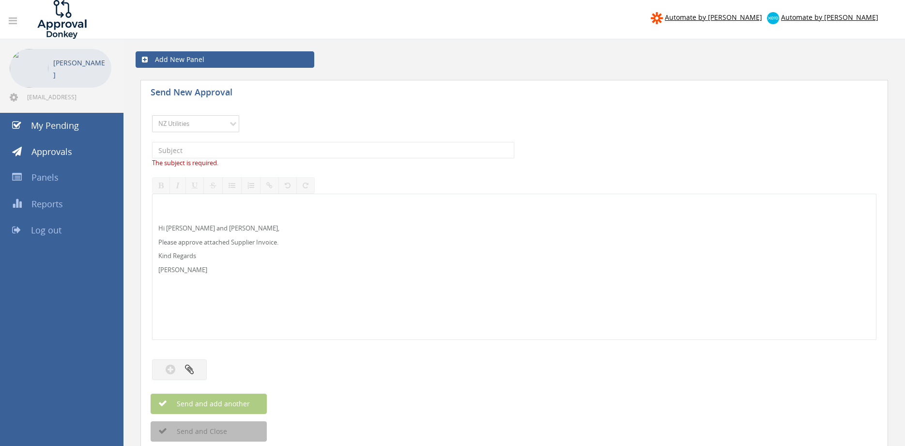
select select "9741"
click option "NZ Payables - 2" at bounding box center [0, 0] width 0 height 0
click at [231, 141] on div "The subject is required." at bounding box center [514, 154] width 725 height 35
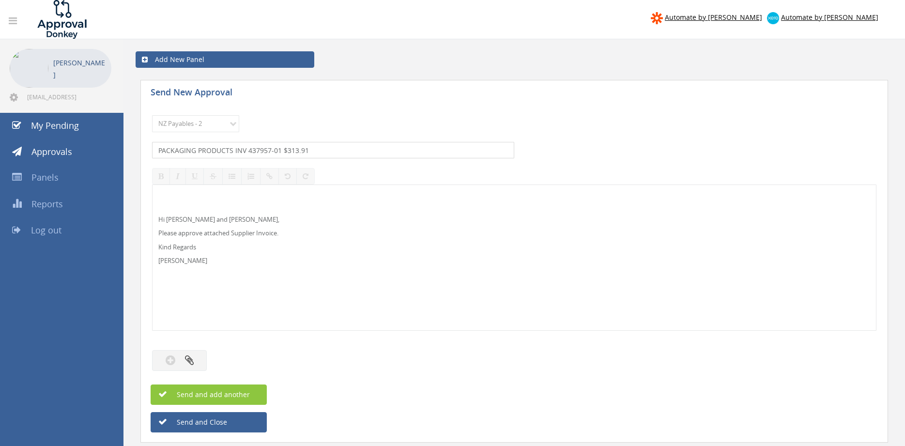
type input "PACKAGING PRODUCTS INV 437957-01 $313.91"
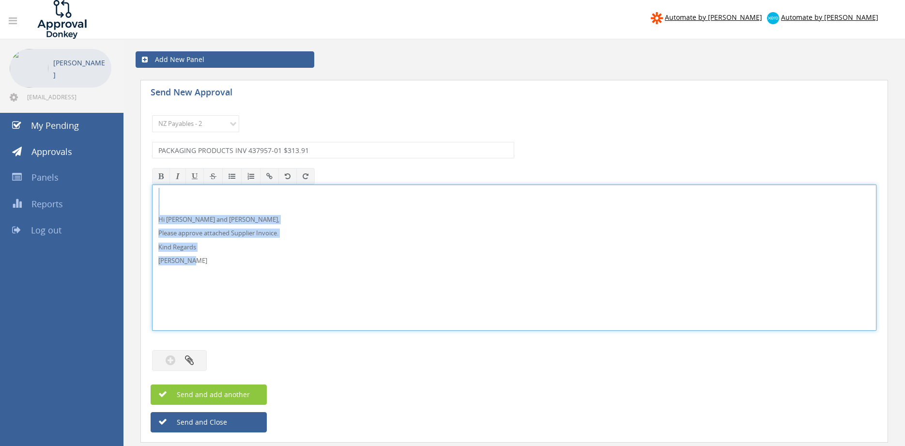
drag, startPoint x: 190, startPoint y: 265, endPoint x: 133, endPoint y: 192, distance: 92.1
click at [152, 192] on div "Hi [PERSON_NAME] and [PERSON_NAME], Please approve attached Supplier Invoice. K…" at bounding box center [514, 258] width 725 height 146
copy div "Hi [PERSON_NAME] and [PERSON_NAME], Please approve attached Supplier Invoice. K…"
click at [191, 359] on icon "button" at bounding box center [189, 360] width 9 height 11
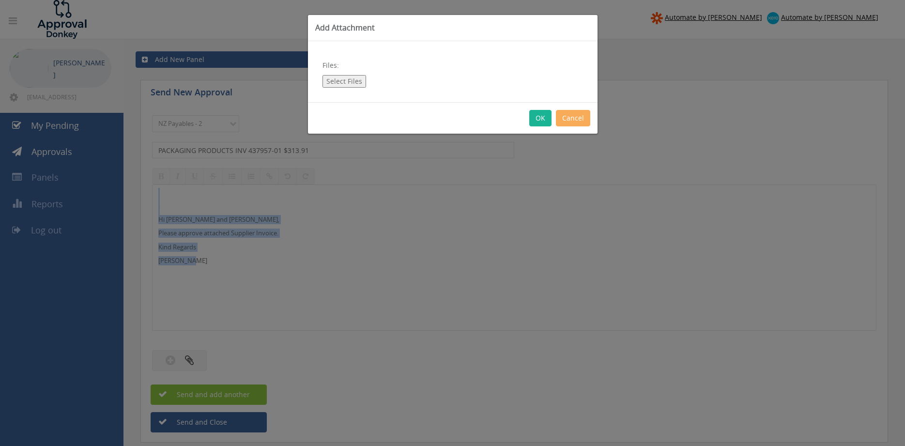
click at [331, 83] on button "Select Files" at bounding box center [345, 81] width 44 height 13
type input "C:\fakepath\PACKAGING PRODUCTS Inv 437957-01 [DATE] PO 4376.pdf"
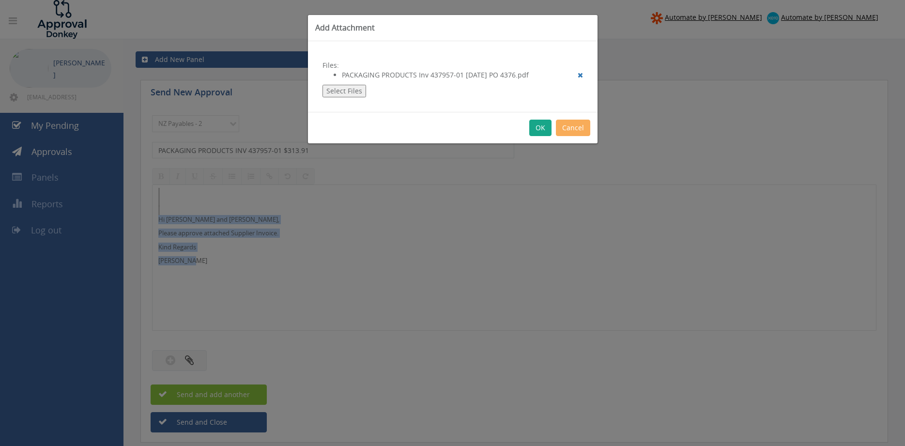
click at [541, 128] on button "OK" at bounding box center [541, 128] width 22 height 16
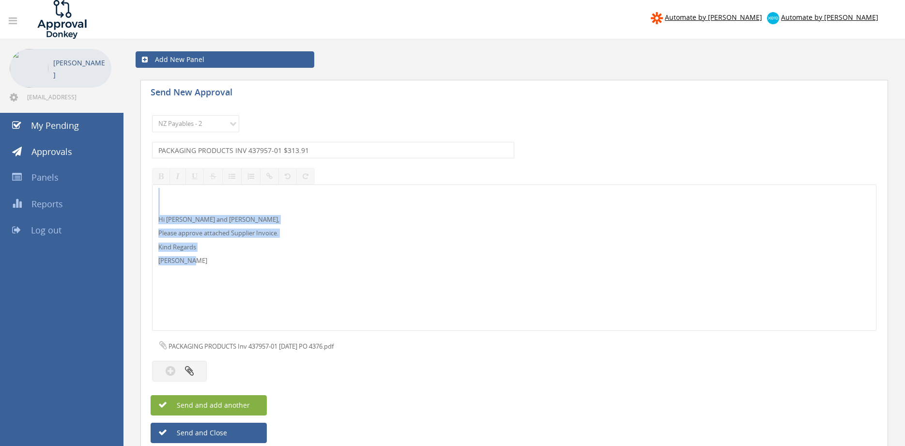
click at [255, 402] on button "Send and add another" at bounding box center [209, 405] width 116 height 20
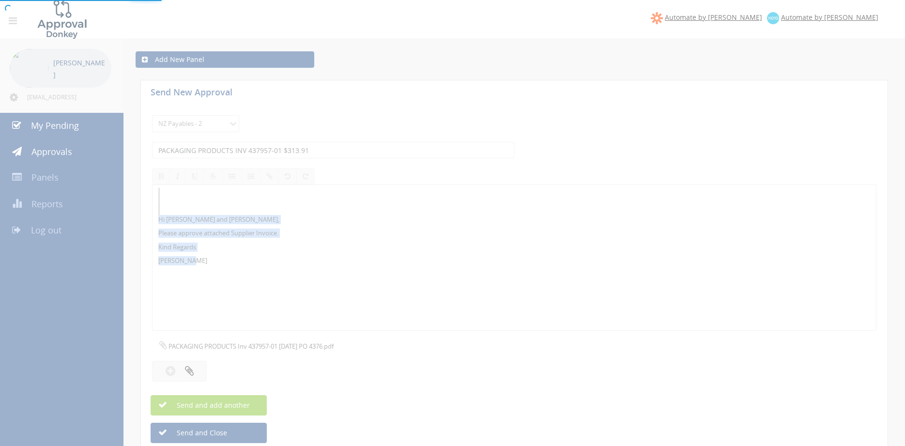
select select
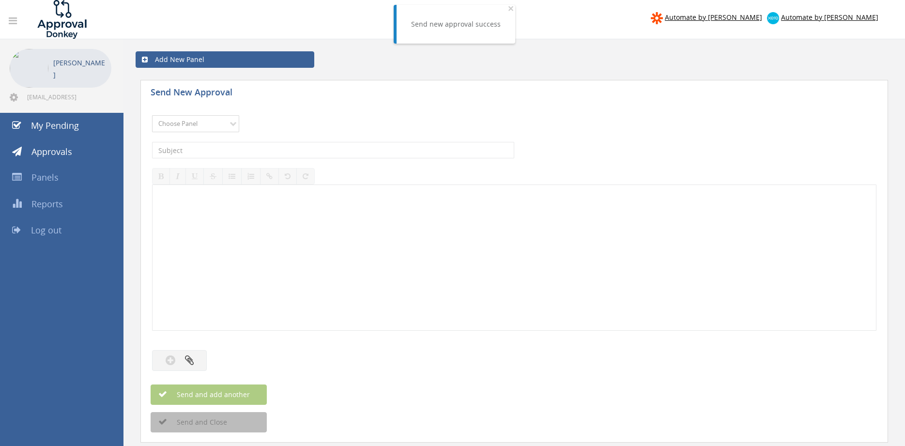
click at [152, 115] on select "Choose Panel Alarm Credits RG - 3 NZ Utilities Cable and SAI Global NZ Alarms-1…" at bounding box center [195, 123] width 87 height 17
select select "9741"
click option "NZ Payables - 2" at bounding box center [0, 0] width 0 height 0
click at [257, 151] on input "text" at bounding box center [333, 150] width 362 height 16
type input "[PERSON_NAME] 2208493-00 $26.73"
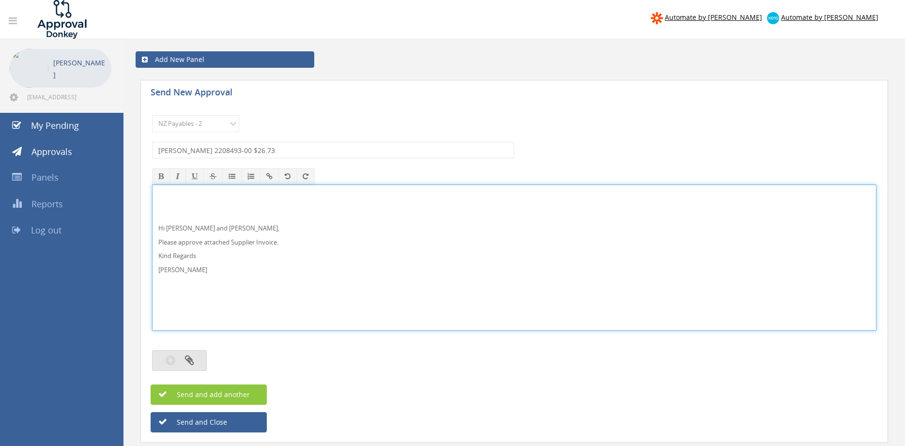
click at [197, 358] on button "button" at bounding box center [179, 360] width 55 height 21
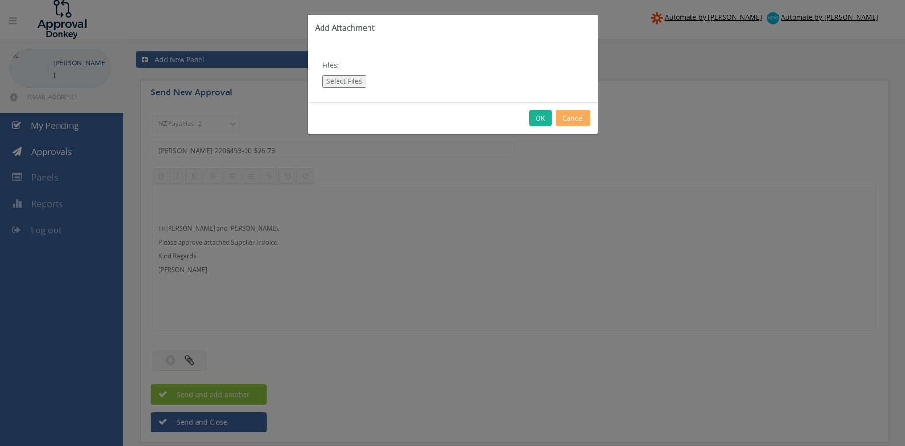
click at [343, 78] on button "Select Files" at bounding box center [345, 81] width 44 height 13
type input "C:\fakepath\[PERSON_NAME] 2208493-00 [DATE] PO 4363.pdf"
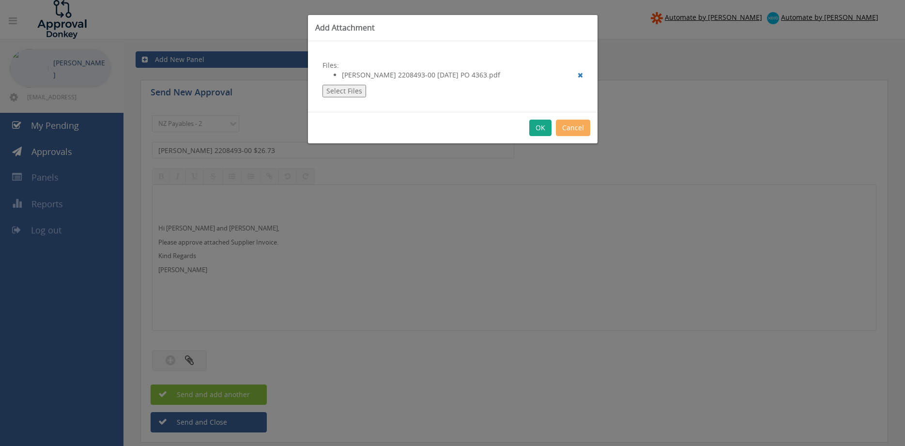
click at [539, 129] on button "OK" at bounding box center [541, 128] width 22 height 16
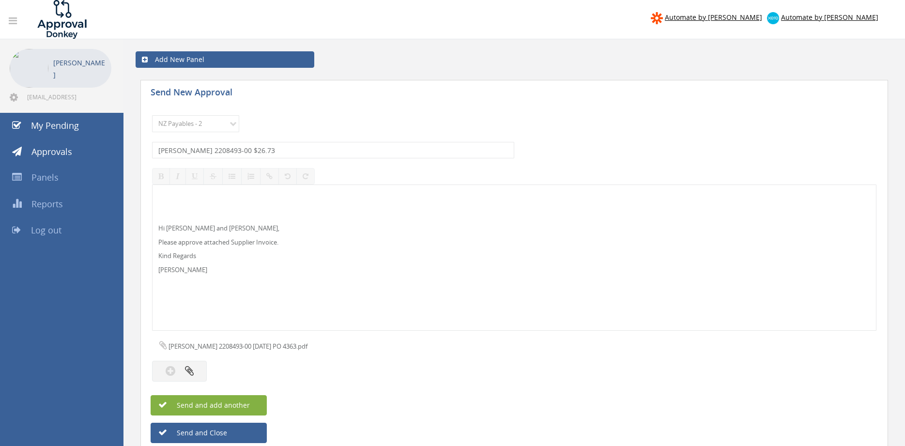
click at [254, 401] on button "Send and add another" at bounding box center [209, 405] width 116 height 20
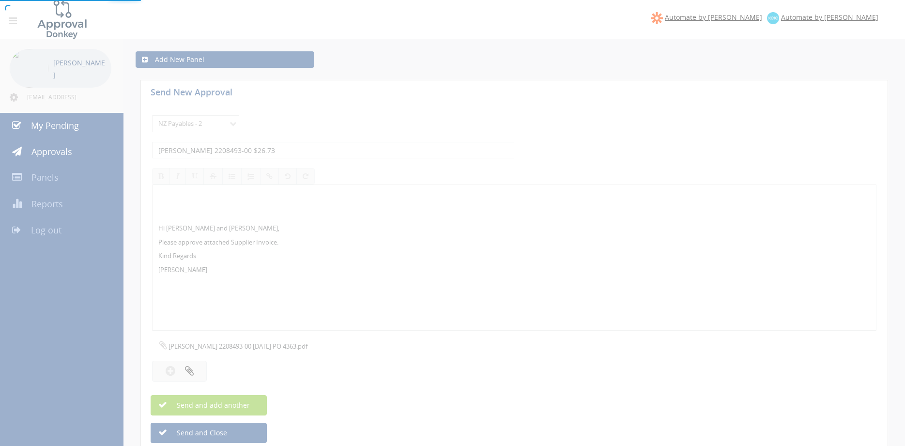
select select
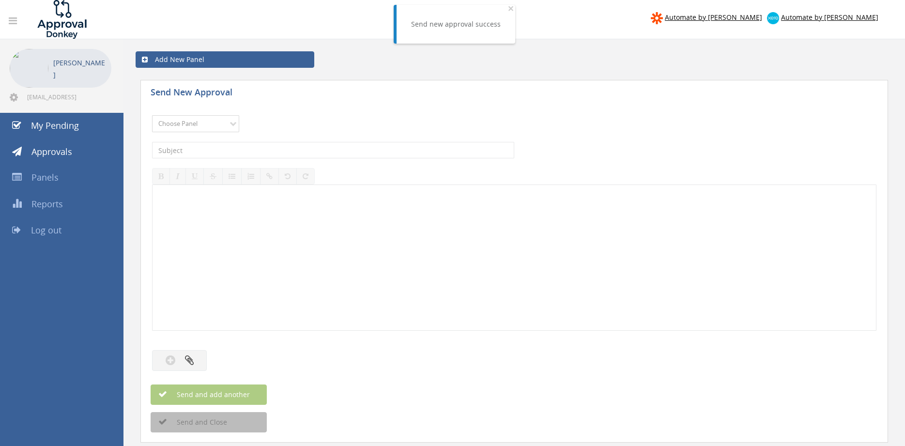
click at [152, 115] on select "Choose Panel Alarm Credits RG - 3 NZ Utilities Cable and SAI Global NZ Alarms-1…" at bounding box center [195, 123] width 87 height 17
select select "9741"
click option "NZ Payables - 2" at bounding box center [0, 0] width 0 height 0
click at [256, 147] on input "text" at bounding box center [333, 150] width 362 height 16
type input "[PERSON_NAME] 2208202-00 $278.48"
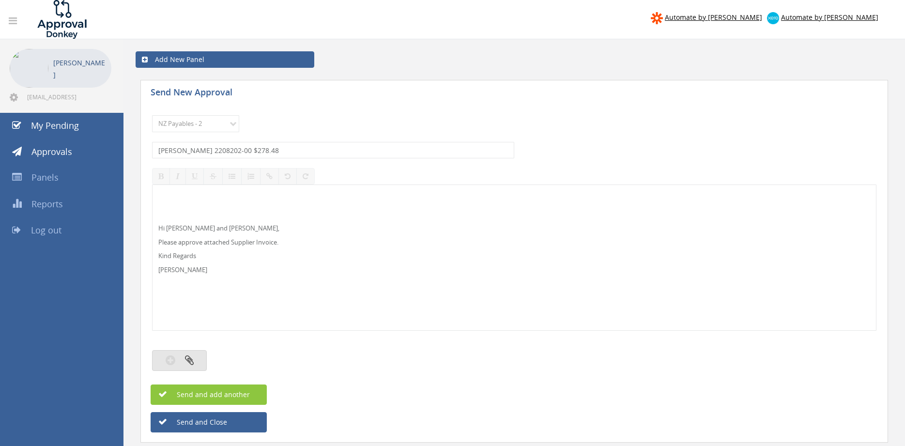
click at [196, 358] on button "button" at bounding box center [179, 360] width 55 height 21
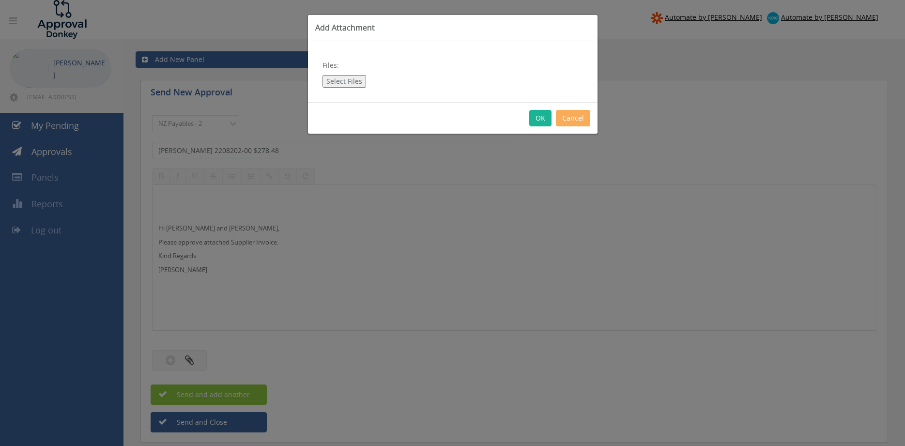
click at [335, 84] on button "Select Files" at bounding box center [345, 81] width 44 height 13
type input "C:\fakepath\[PERSON_NAME] 2208202-00 [DATE] PO 4361.pdf"
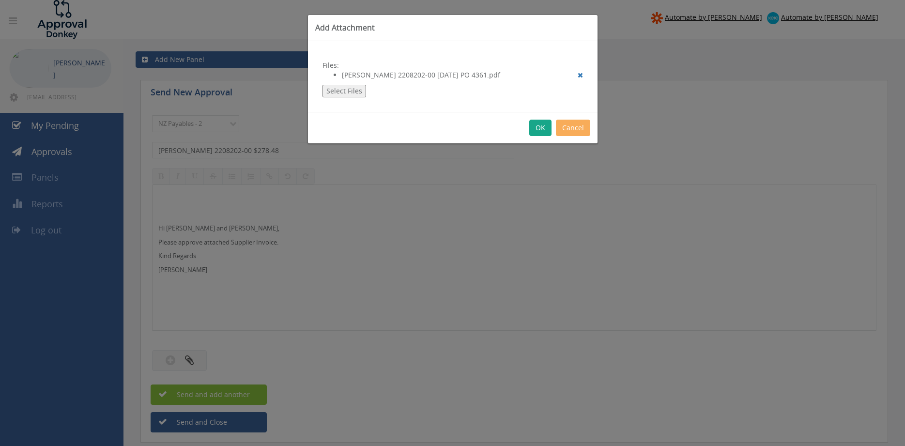
click at [542, 127] on button "OK" at bounding box center [541, 128] width 22 height 16
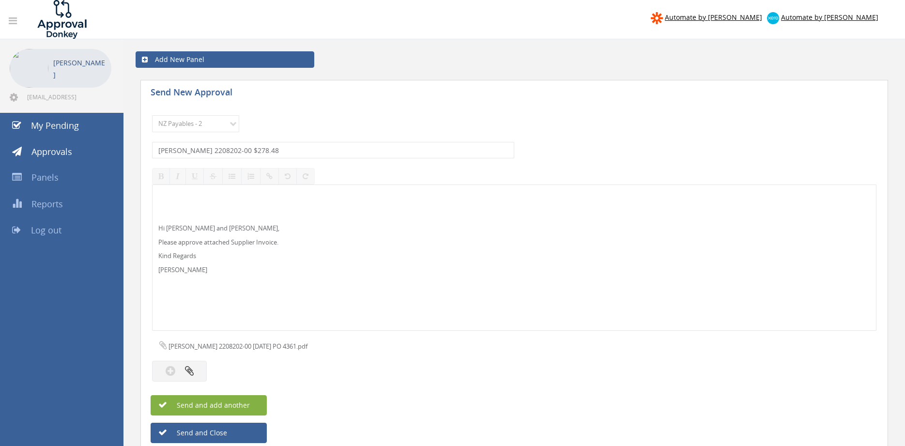
click at [254, 402] on button "Send and add another" at bounding box center [209, 405] width 116 height 20
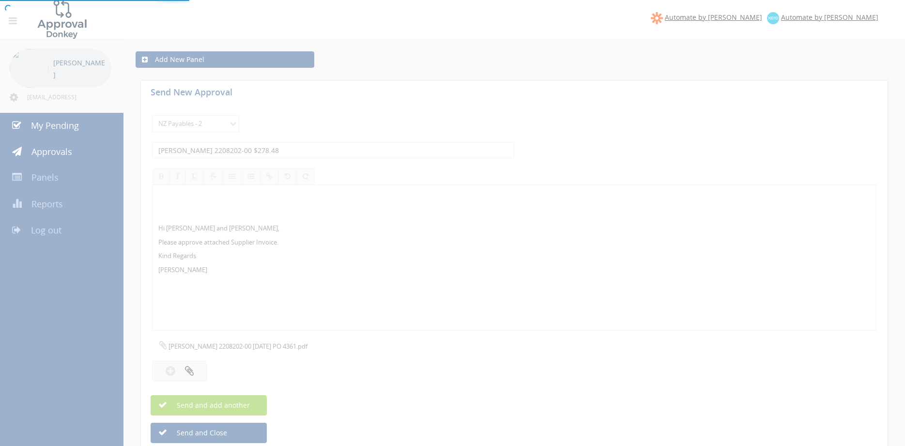
select select
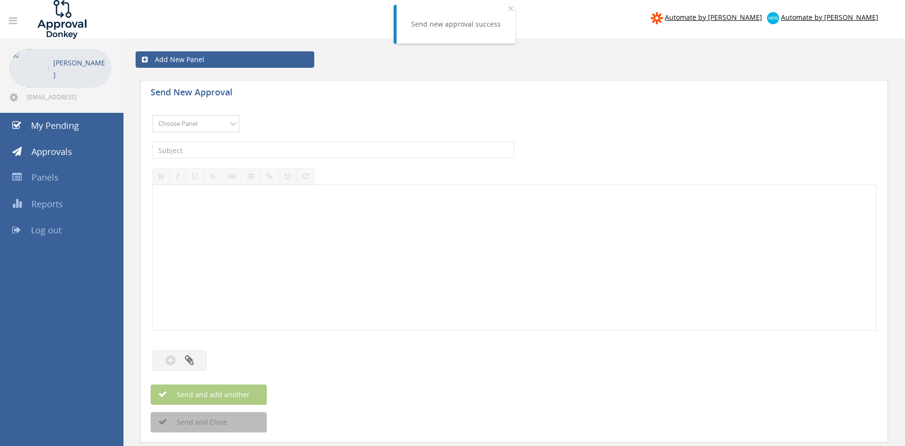
select select "9741"
click option "NZ Payables - 2" at bounding box center [0, 0] width 0 height 0
click at [248, 152] on input "text" at bounding box center [333, 150] width 362 height 16
type input "FIRE CORP INV 226186 $89.70"
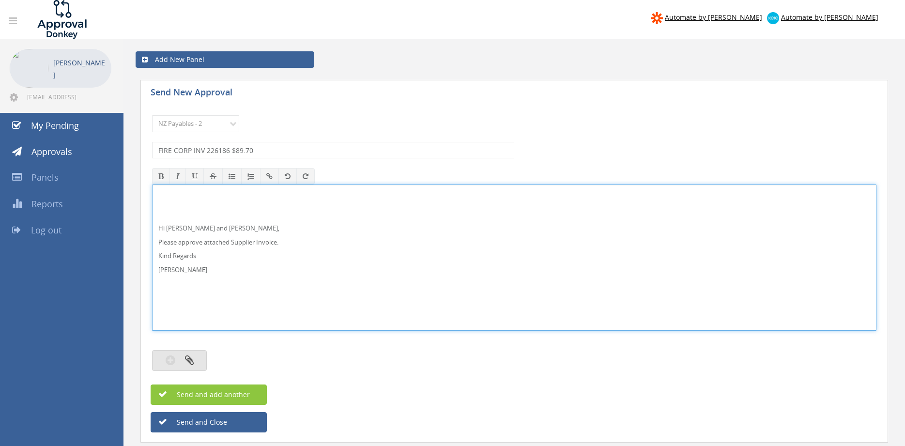
click at [188, 362] on icon "button" at bounding box center [189, 360] width 9 height 11
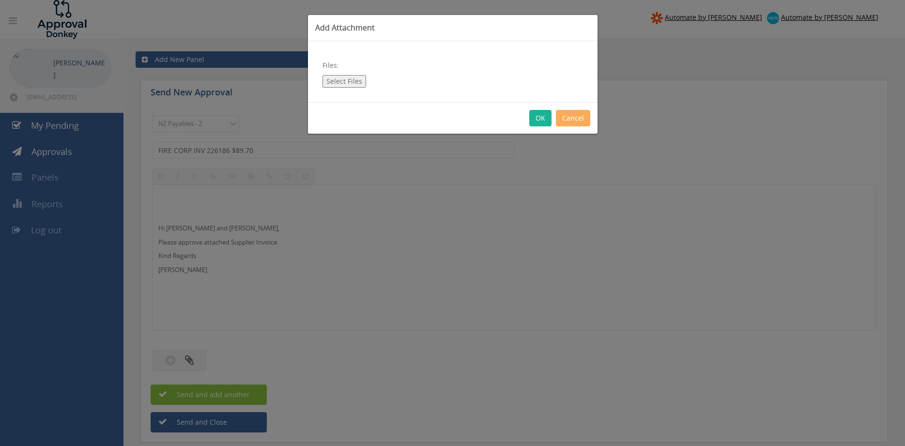
click at [351, 79] on button "Select Files" at bounding box center [345, 81] width 44 height 13
type input "C:\fakepath\FIRE CORP_No_226186 [DATE] PO 4372.pdf"
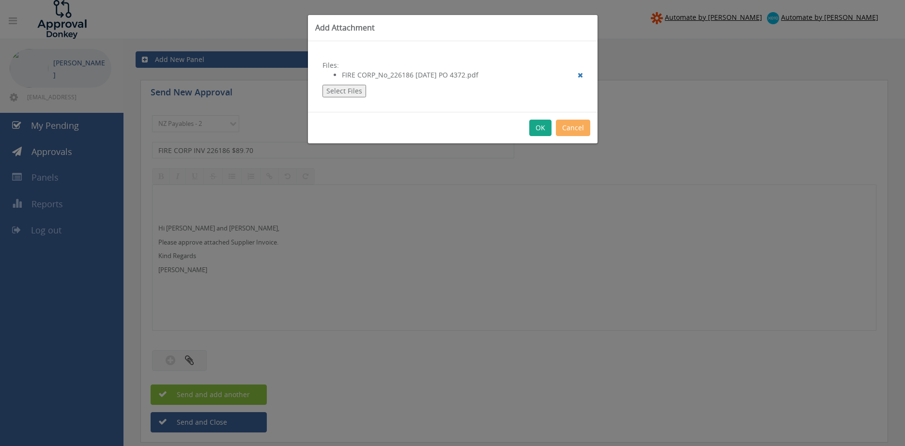
drag, startPoint x: 537, startPoint y: 130, endPoint x: 543, endPoint y: 169, distance: 39.7
click at [537, 129] on button "OK" at bounding box center [541, 128] width 22 height 16
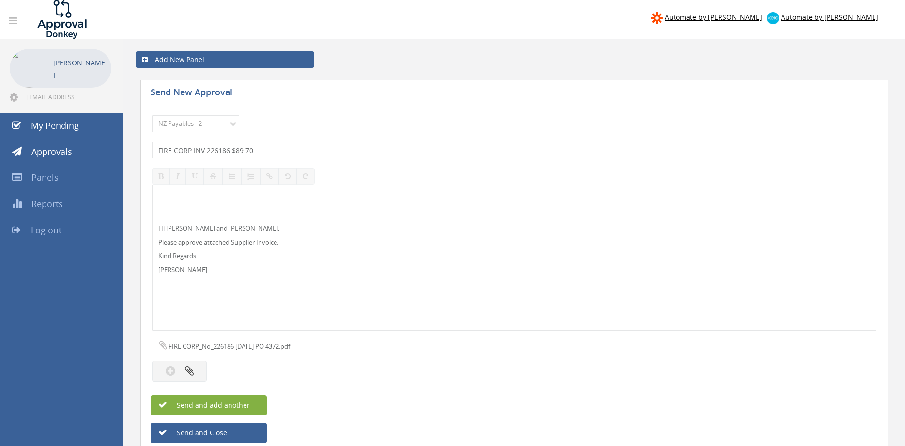
click at [252, 402] on button "Send and add another" at bounding box center [209, 405] width 116 height 20
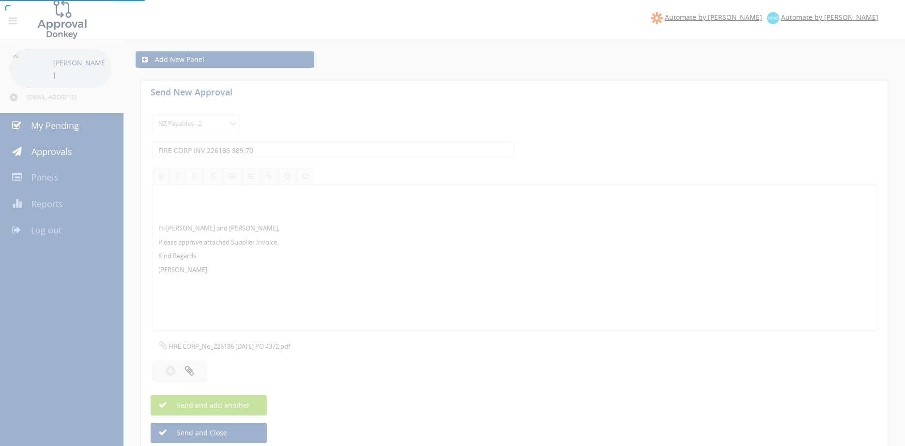
select select
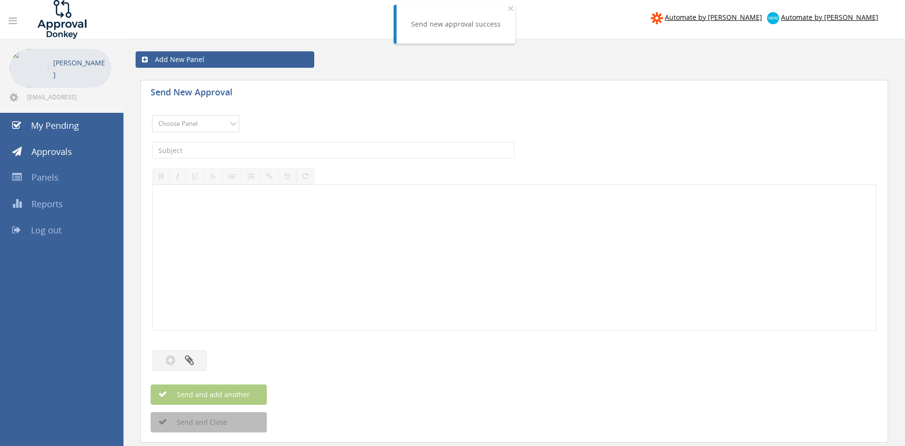
select select "9741"
click option "NZ Payables - 2" at bounding box center [0, 0] width 0 height 0
click at [270, 147] on input "text" at bounding box center [333, 150] width 362 height 16
type input "[PERSON_NAME] INV 84851 $6,548.11"
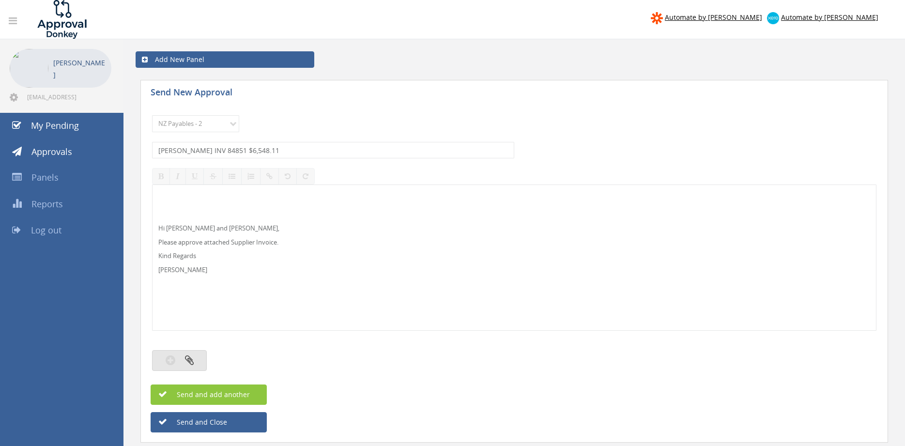
click at [193, 359] on icon "button" at bounding box center [189, 360] width 9 height 11
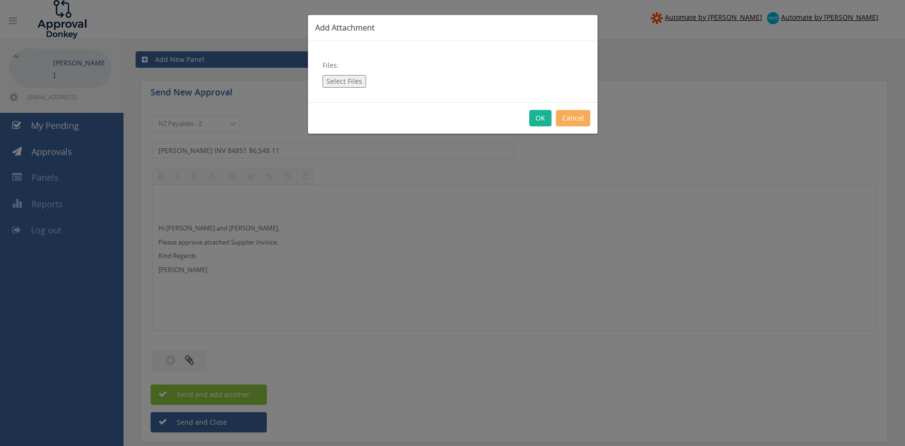
click at [351, 82] on button "Select Files" at bounding box center [345, 81] width 44 height 13
type input "C:\fakepath\[PERSON_NAME] INV00084851 [DATE] PO 4315.pdf"
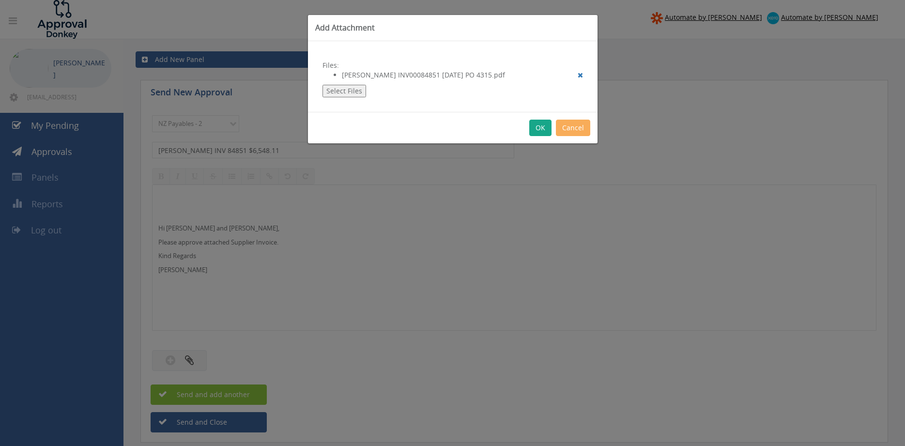
click at [540, 130] on button "OK" at bounding box center [541, 128] width 22 height 16
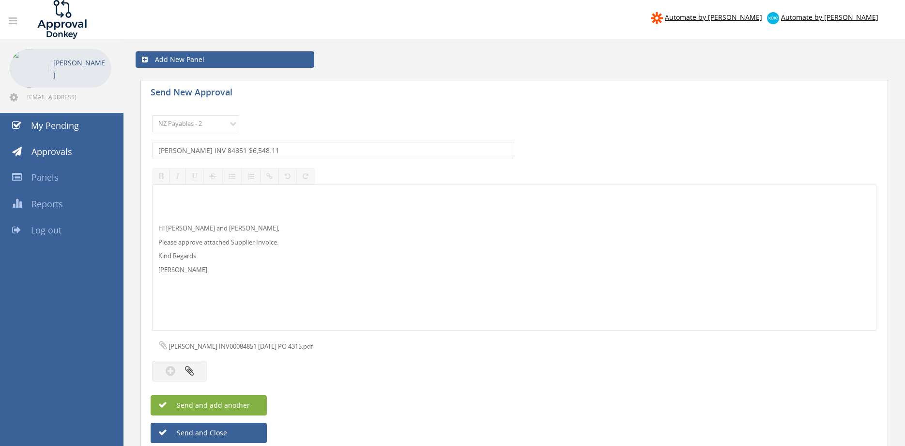
click at [257, 403] on button "Send and add another" at bounding box center [209, 405] width 116 height 20
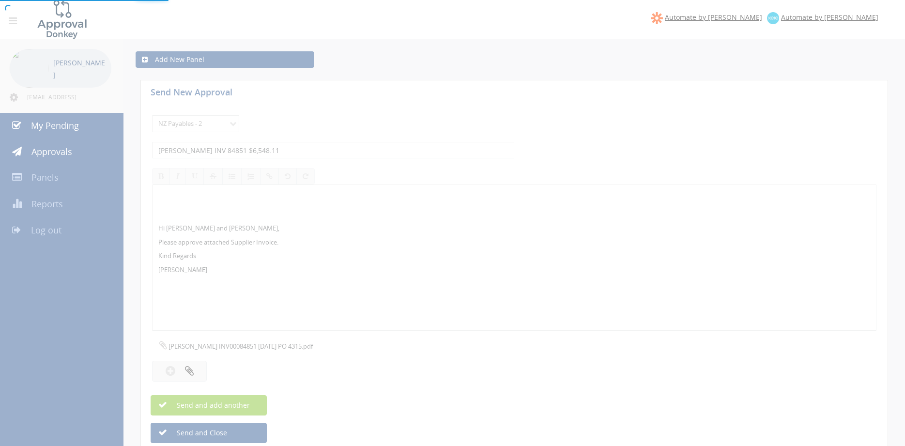
select select
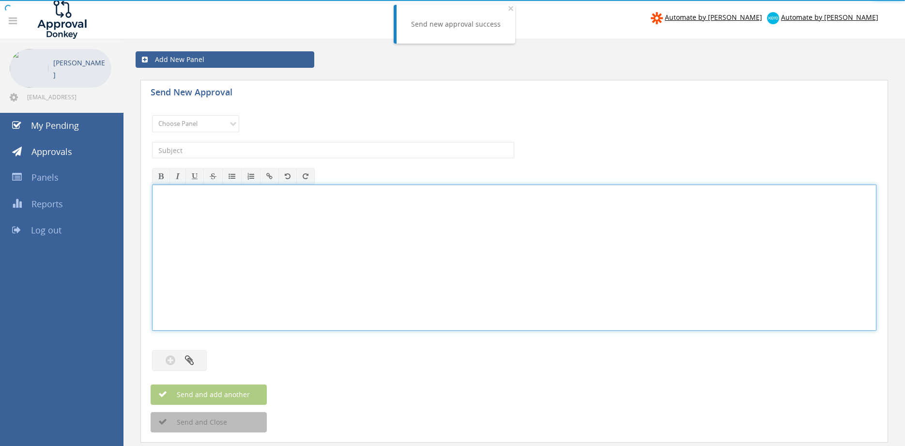
drag, startPoint x: 278, startPoint y: 252, endPoint x: 288, endPoint y: 252, distance: 10.2
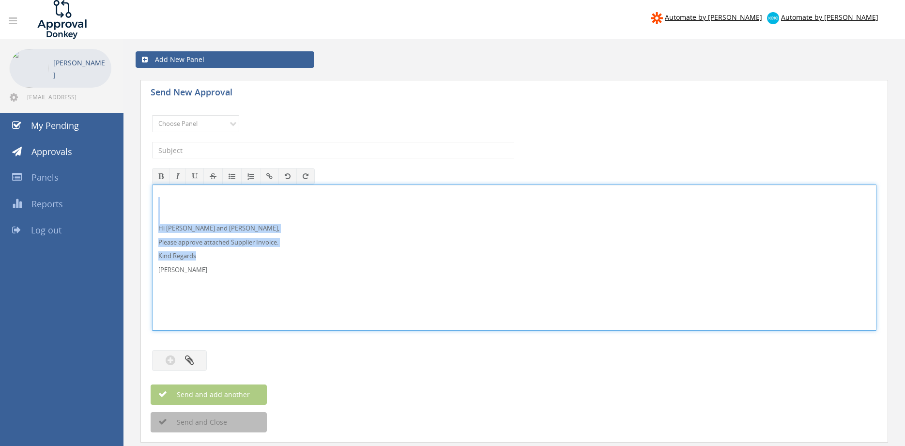
drag, startPoint x: 208, startPoint y: 279, endPoint x: 148, endPoint y: 203, distance: 96.8
click at [152, 200] on div "Hi [PERSON_NAME] and [PERSON_NAME], Please approve attached Supplier Invoice. K…" at bounding box center [514, 258] width 725 height 146
copy div "Hi [PERSON_NAME] and [PERSON_NAME], Please approve attached Supplier Invoice. K…"
click at [152, 115] on select "Choose Panel Alarm Credits RG - 3 NZ Utilities Cable and SAI Global NZ Alarms-1…" at bounding box center [195, 123] width 87 height 17
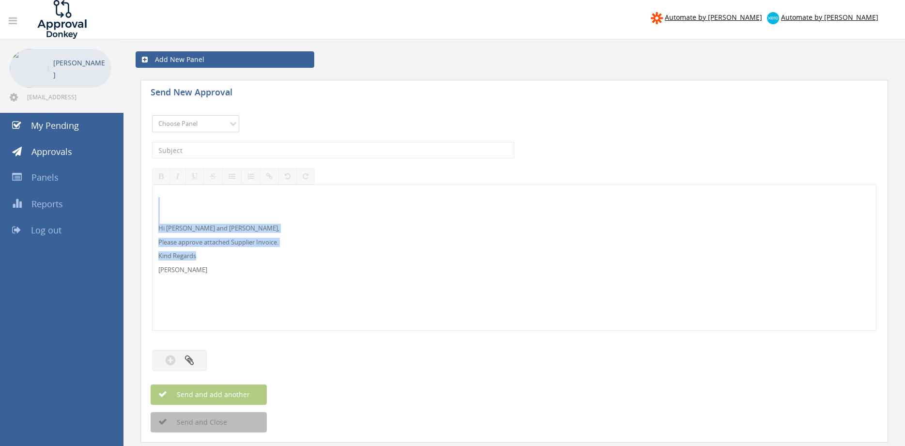
select select "9632"
click option "Suppliers" at bounding box center [0, 0] width 0 height 0
click at [236, 152] on input "text" at bounding box center [333, 150] width 362 height 16
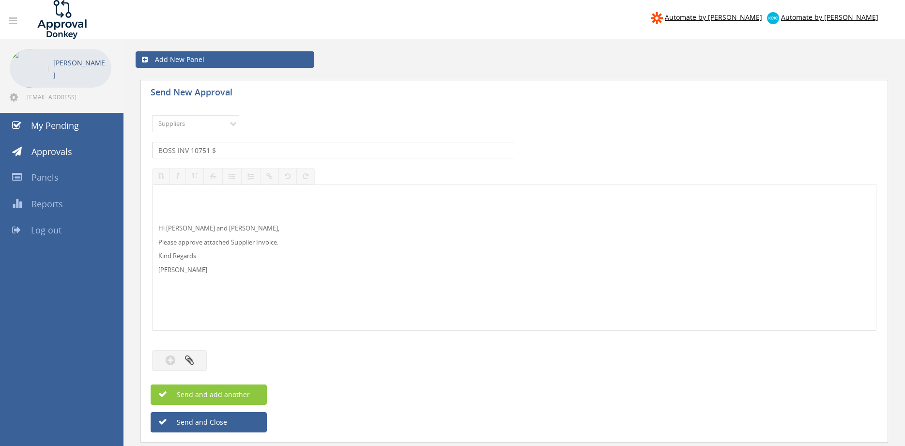
click at [248, 152] on input "BOSS INV 10751 $" at bounding box center [333, 150] width 362 height 16
type input "BOSS INV 10751 $299.09"
click at [189, 361] on icon "button" at bounding box center [189, 360] width 9 height 11
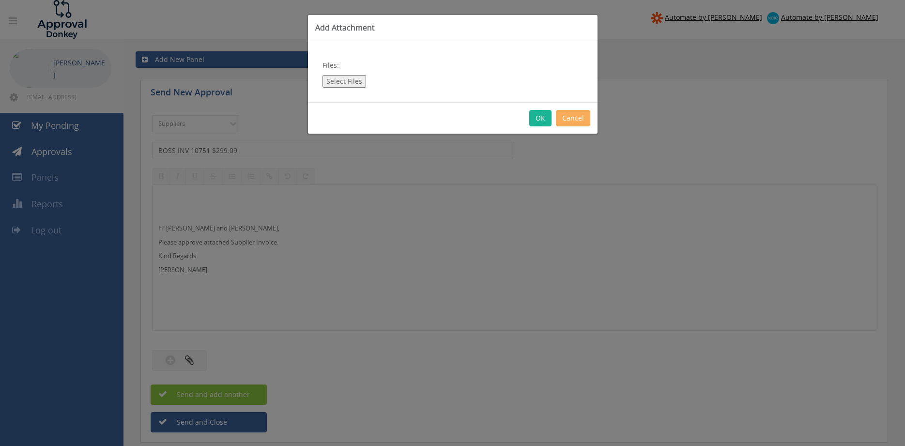
click at [329, 85] on button "Select Files" at bounding box center [345, 81] width 44 height 13
type input "C:\fakepath\BOSS INV00010751 [DATE] PO 43230.pdf"
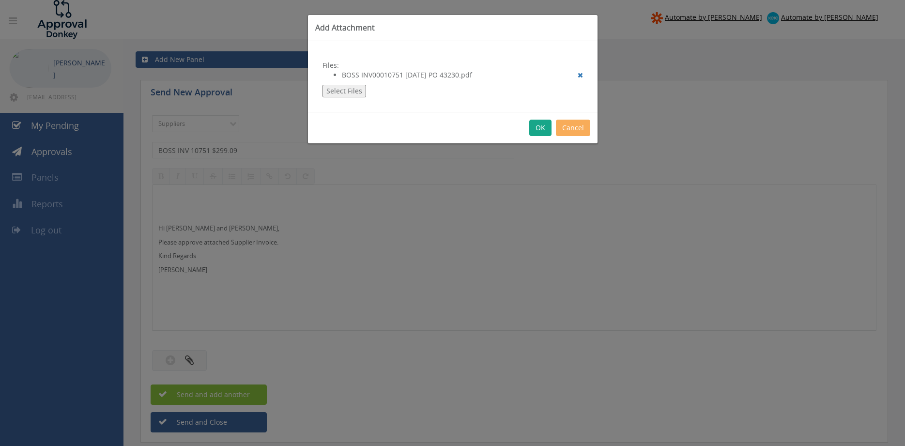
click at [544, 131] on button "OK" at bounding box center [541, 128] width 22 height 16
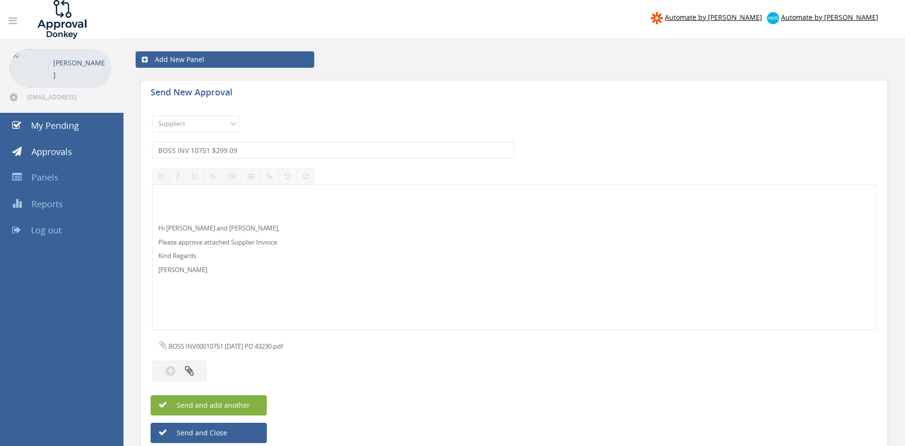
click at [233, 405] on span "Send and add another" at bounding box center [203, 405] width 94 height 9
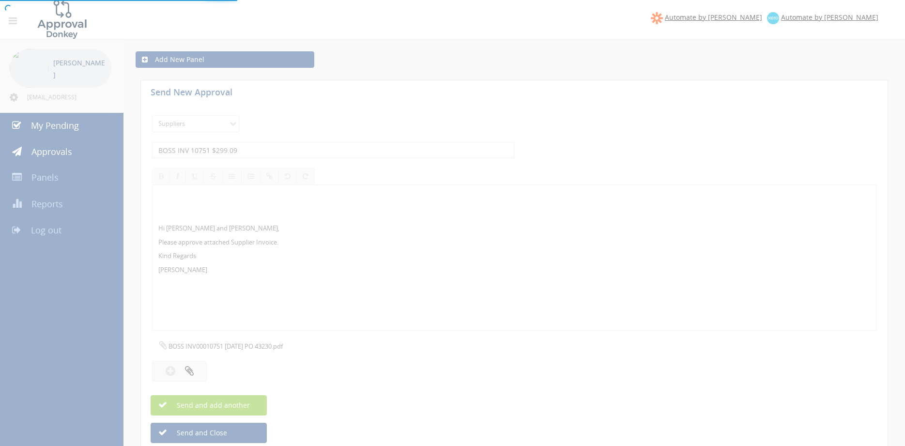
select select
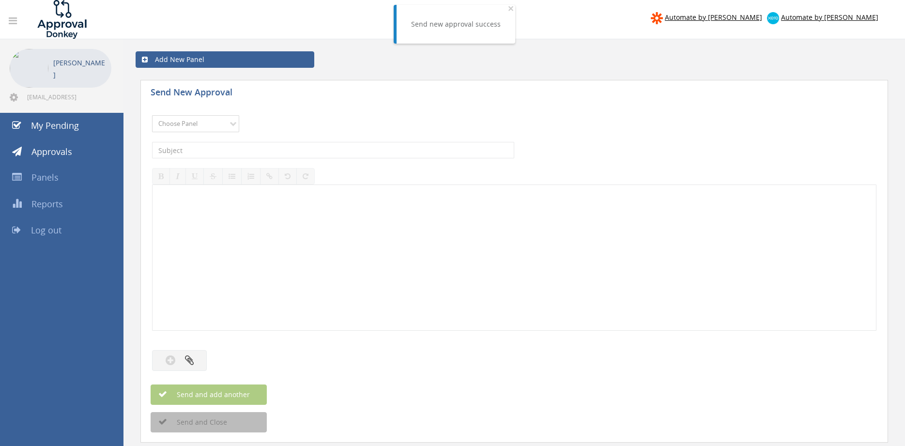
click at [152, 115] on select "Choose Panel Alarm Credits RG - 3 NZ Utilities Cable and SAI Global NZ Alarms-1…" at bounding box center [195, 123] width 87 height 17
select select "9632"
click option "Suppliers" at bounding box center [0, 0] width 0 height 0
click at [241, 150] on input "text" at bounding box center [333, 150] width 362 height 16
type input "BOSS INV 9577 $237.38"
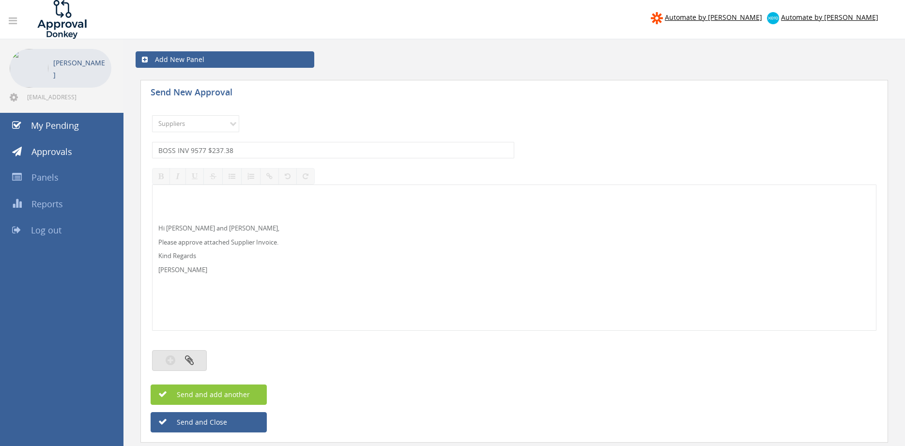
click at [201, 358] on button "button" at bounding box center [179, 360] width 55 height 21
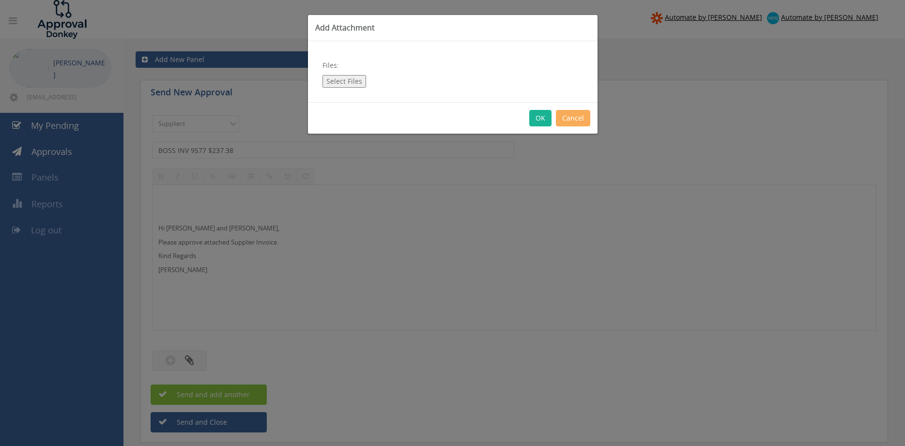
click at [338, 85] on button "Select Files" at bounding box center [345, 81] width 44 height 13
type input "C:\fakepath\BOSS INV00009577 [DATE] PO 41430.pdf"
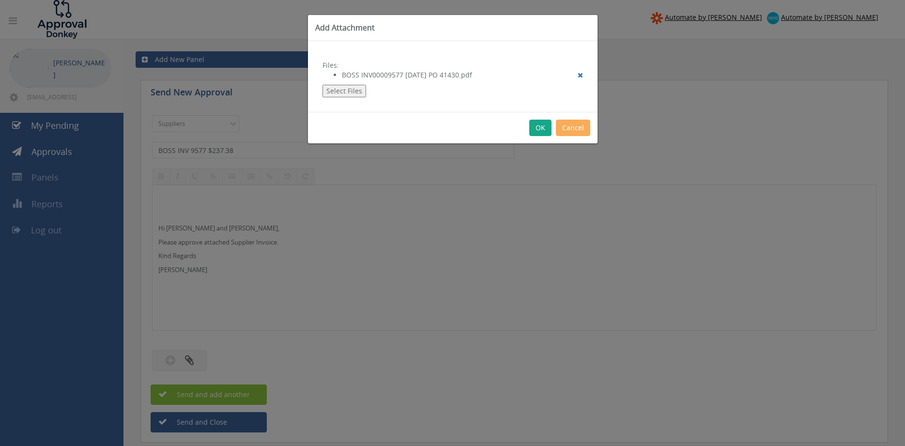
click at [540, 128] on button "OK" at bounding box center [541, 128] width 22 height 16
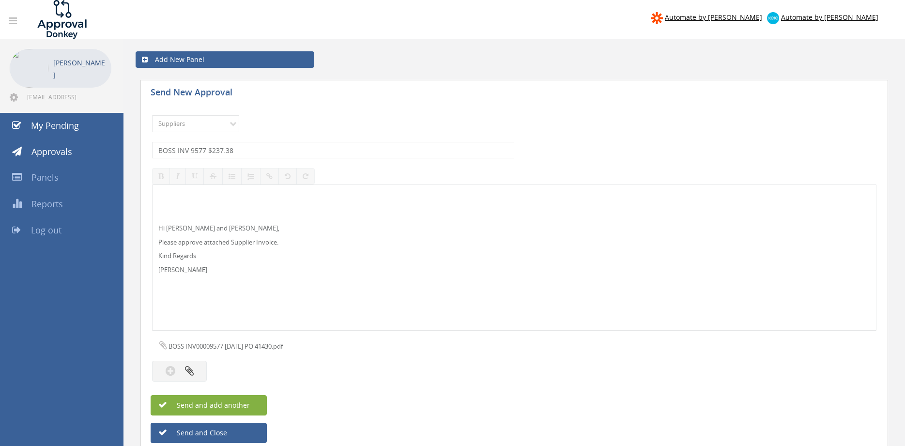
click at [244, 403] on span "Send and add another" at bounding box center [203, 405] width 94 height 9
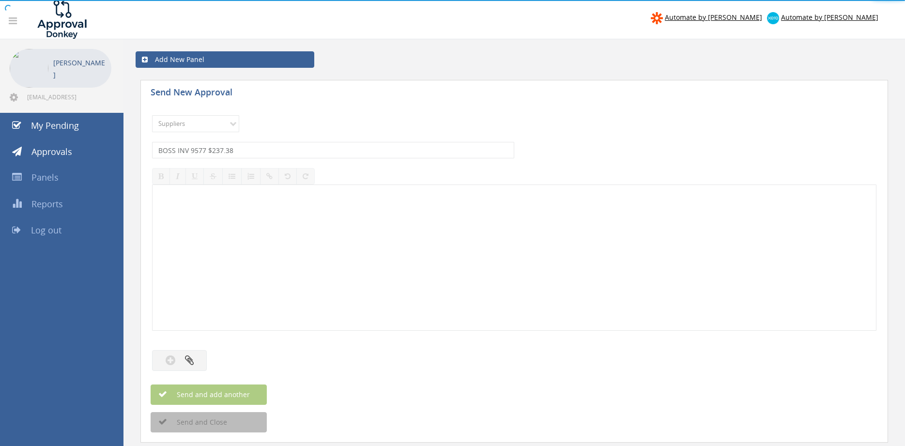
select select
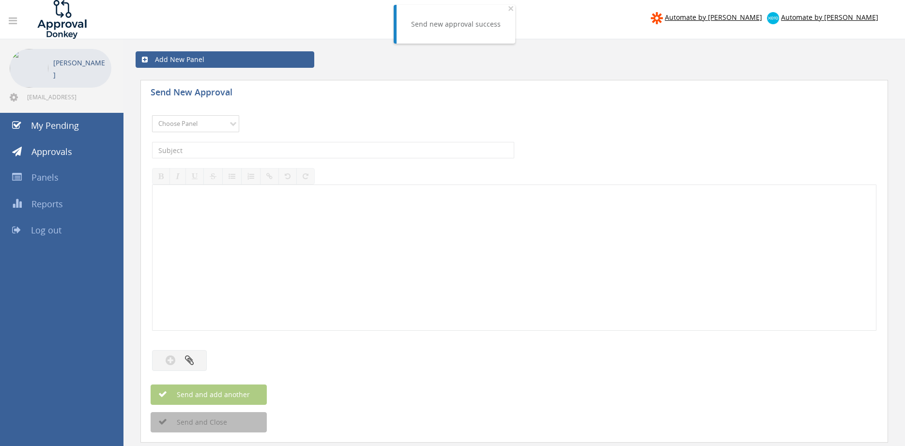
click option "Flamestop Credit Notes" at bounding box center [0, 0] width 0 height 0
click at [152, 115] on select "Choose Panel Alarm Credits RG - 3 NZ Utilities Cable and SAI Global NZ Alarms-1…" at bounding box center [195, 123] width 87 height 17
select select "9632"
click option "Suppliers" at bounding box center [0, 0] width 0 height 0
click at [251, 148] on input "text" at bounding box center [333, 150] width 362 height 16
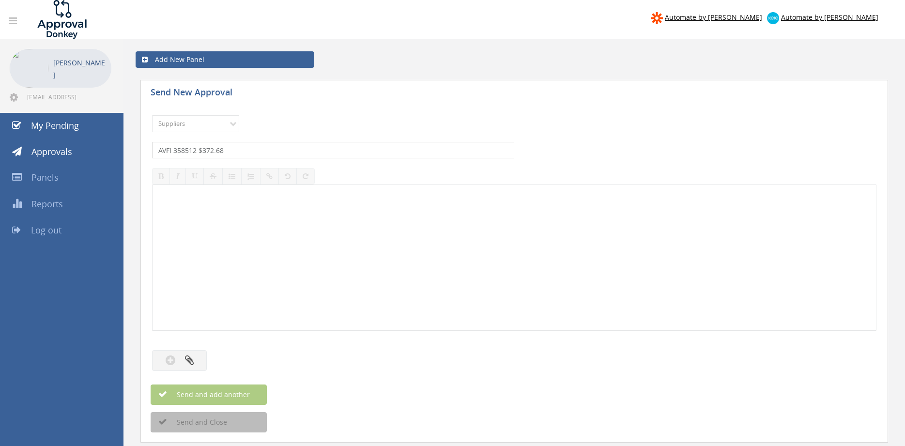
type input "AVFI 358512 $372.68"
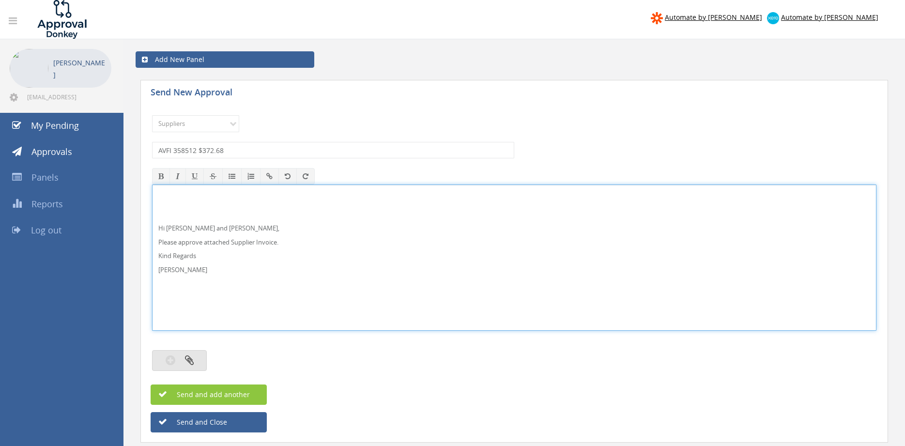
click at [193, 359] on icon "button" at bounding box center [189, 360] width 9 height 11
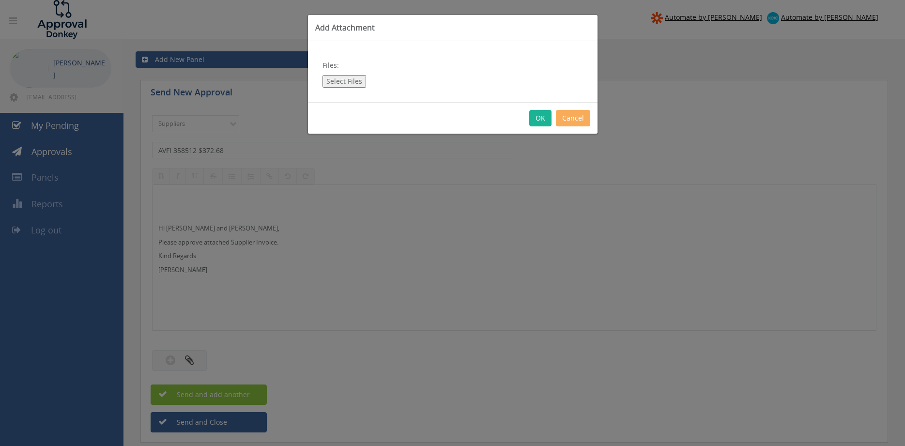
click at [354, 82] on button "Select Files" at bounding box center [345, 81] width 44 height 13
type input "C:\fakepath\AVFI - 358512 [DATE] PO 42676.pdf"
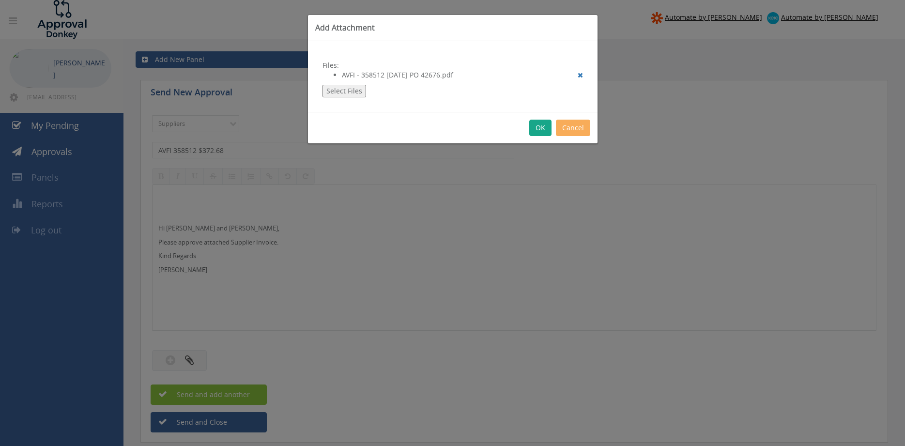
click at [539, 128] on button "OK" at bounding box center [541, 128] width 22 height 16
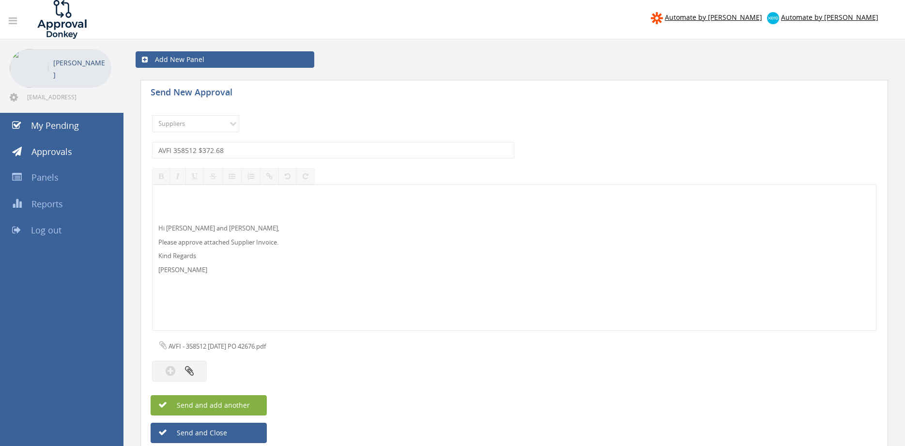
click at [226, 407] on span "Send and add another" at bounding box center [203, 405] width 94 height 9
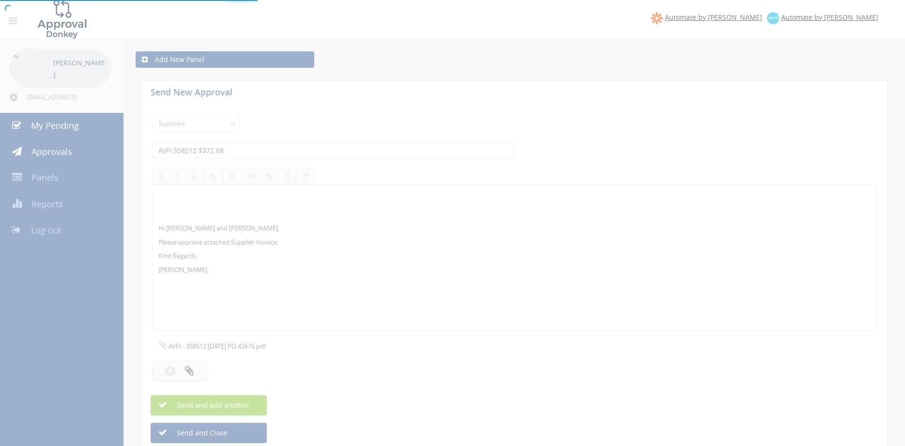
select select
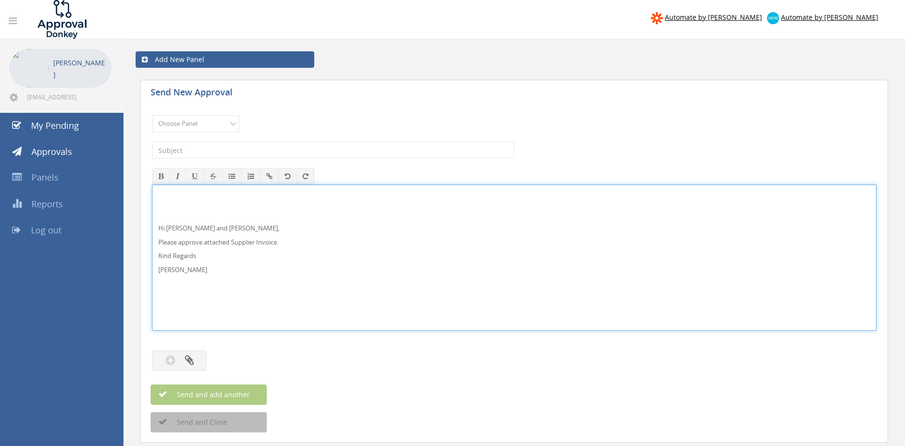
click at [188, 226] on p "Hi [PERSON_NAME] and [PERSON_NAME]," at bounding box center [514, 228] width 712 height 9
drag, startPoint x: 160, startPoint y: 262, endPoint x: 145, endPoint y: 209, distance: 54.4
click at [152, 209] on div "Hi [PERSON_NAME] and [PERSON_NAME], Please approve attached Supplier Invoice. K…" at bounding box center [514, 258] width 725 height 146
copy div "Hi [PERSON_NAME] and [PERSON_NAME], Please approve attached Supplier Invoice. K…"
click at [152, 115] on select "Choose Panel Alarm Credits RG - 3 NZ Utilities Cable and SAI Global NZ Alarms-1…" at bounding box center [195, 123] width 87 height 17
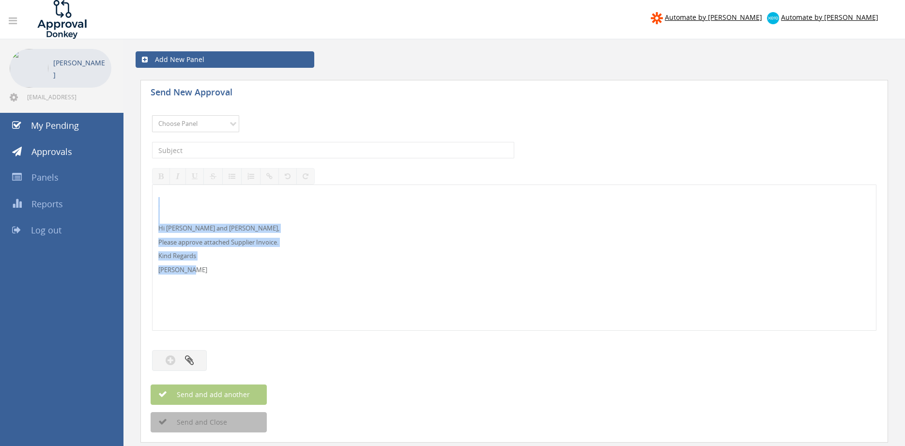
select select "9744"
click option "Flamestop Utilities" at bounding box center [0, 0] width 0 height 0
click at [233, 148] on input "text" at bounding box center [333, 150] width 362 height 16
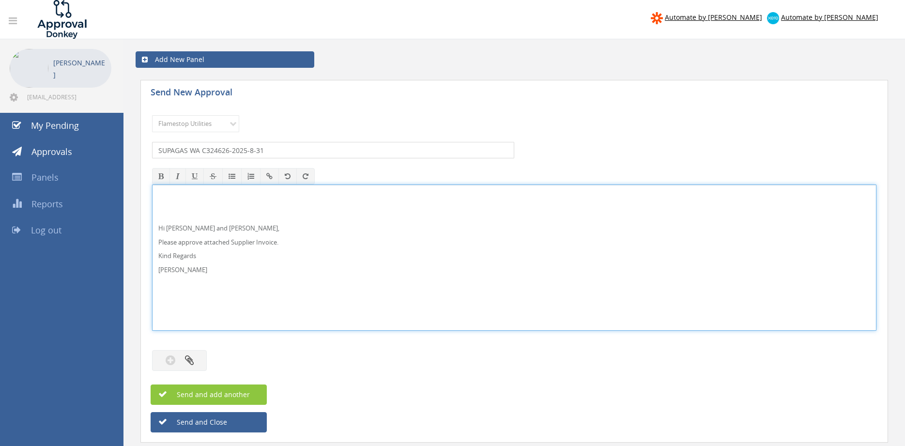
click at [311, 148] on input "SUPAGAS WA C324626-2025-8-31" at bounding box center [333, 150] width 362 height 16
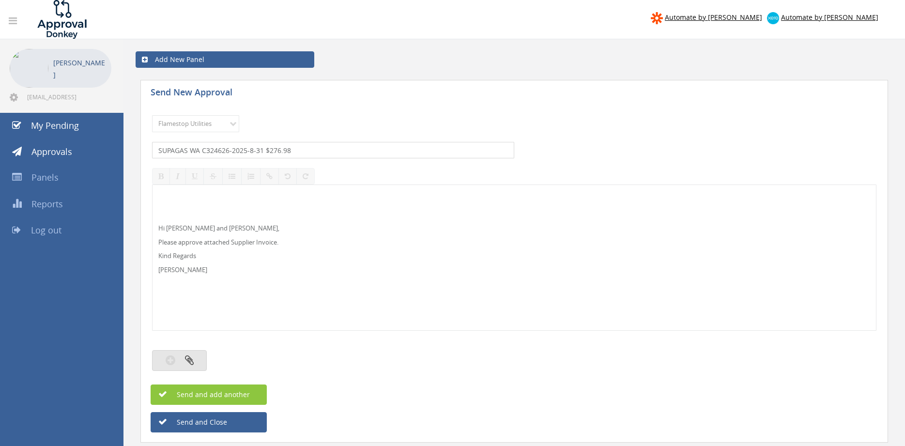
type input "SUPAGAS WA C324626-2025-8-31 $276.98"
click at [190, 362] on icon "button" at bounding box center [189, 360] width 9 height 11
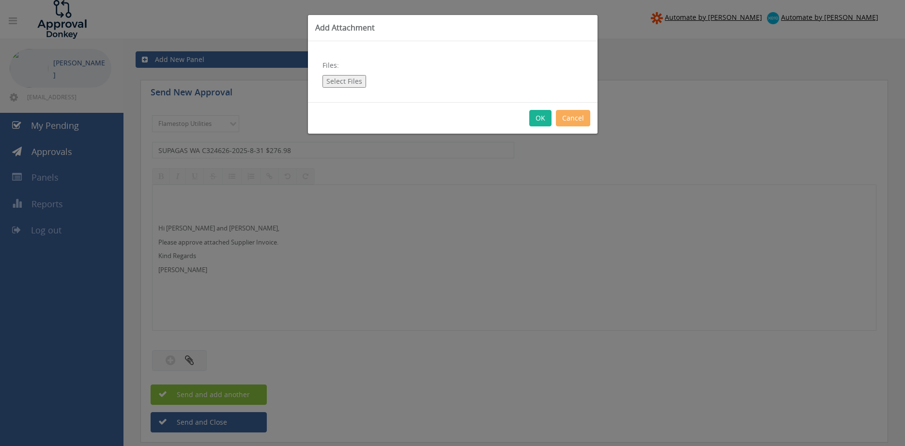
click at [347, 82] on button "Select Files" at bounding box center [345, 81] width 44 height 13
type input "C:\fakepath\SUPAGAS WA-C324626-2025-8-31.pdf"
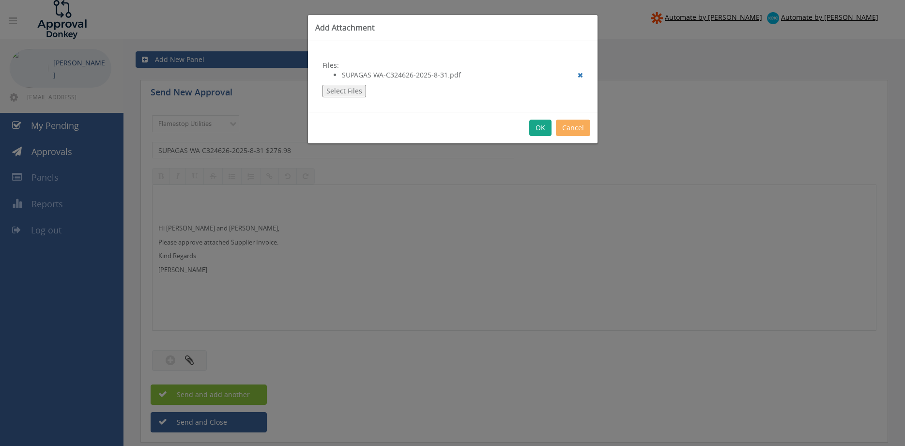
click at [538, 126] on button "OK" at bounding box center [541, 128] width 22 height 16
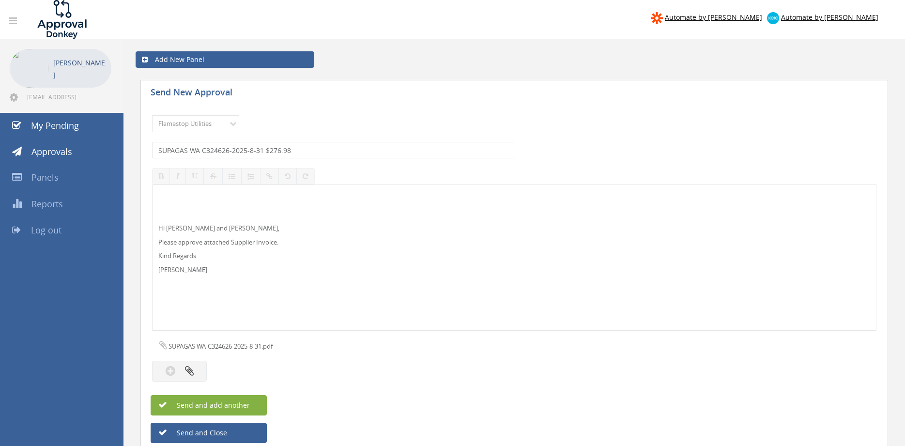
click at [250, 407] on button "Send and add another" at bounding box center [209, 405] width 116 height 20
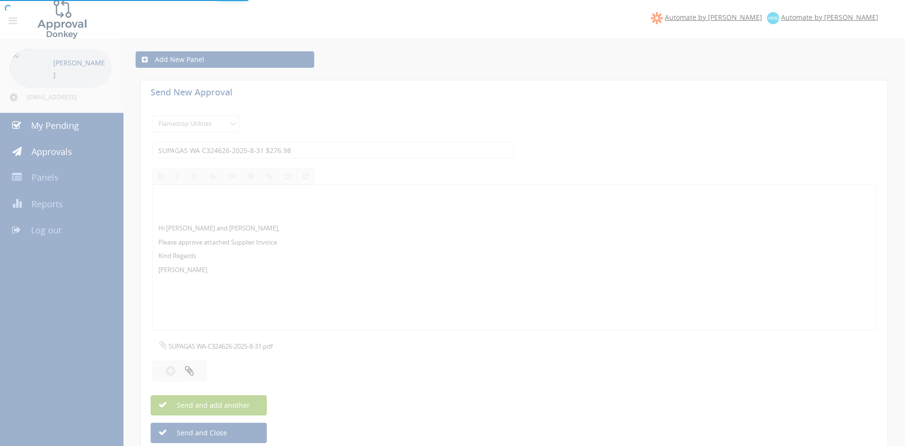
select select
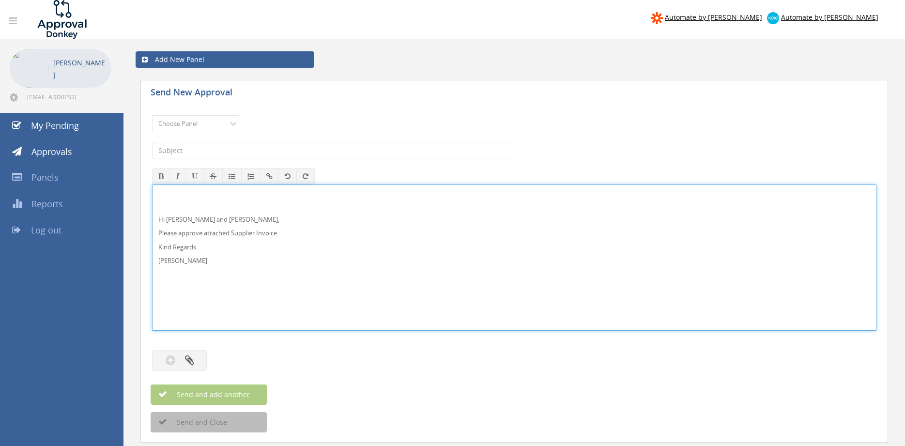
click at [170, 219] on p "Hi [PERSON_NAME] and [PERSON_NAME]," at bounding box center [514, 219] width 712 height 9
drag, startPoint x: 155, startPoint y: 250, endPoint x: 122, endPoint y: 201, distance: 59.7
click at [152, 203] on div "Hi [PERSON_NAME] and [PERSON_NAME], Please approve attached Supplier Invoice. K…" at bounding box center [514, 258] width 725 height 146
copy div "Hi [PERSON_NAME] and [PERSON_NAME], Please approve attached Supplier Invoice. K…"
click at [224, 124] on select "Choose Panel Alarm Credits RG - 3 NZ Utilities Cable and SAI Global NZ Alarms-1…" at bounding box center [195, 123] width 87 height 17
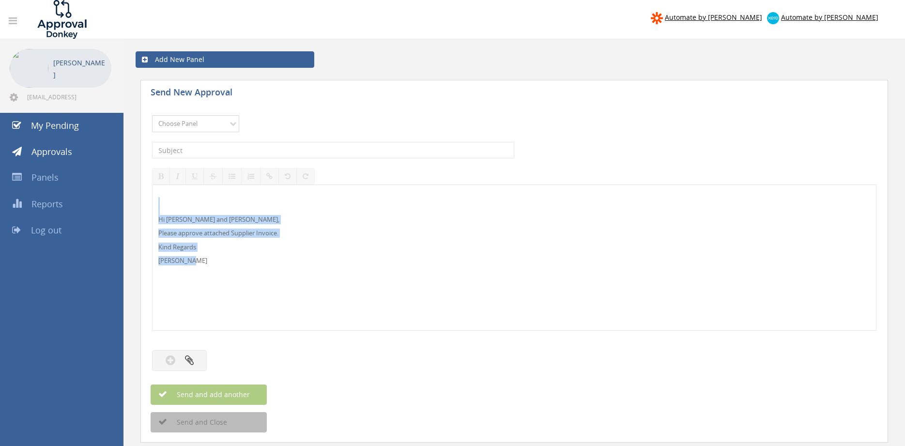
select select "9632"
click option "Suppliers" at bounding box center [0, 0] width 0 height 0
click at [264, 154] on input "text" at bounding box center [333, 150] width 362 height 16
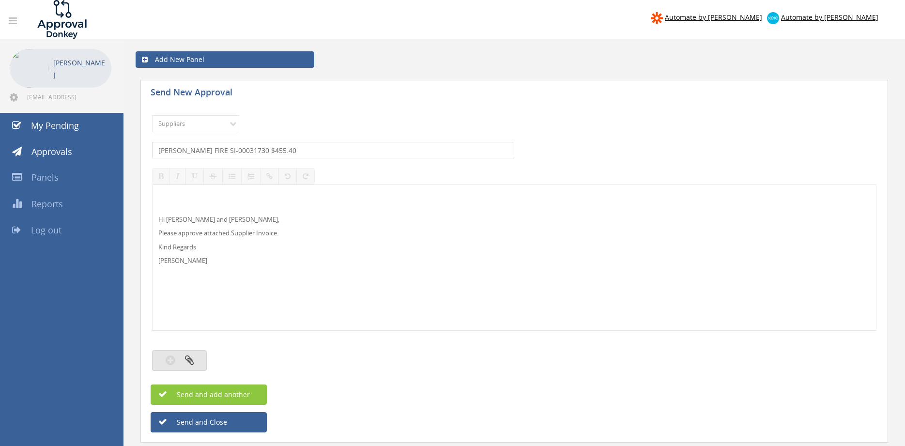
type input "[PERSON_NAME] FIRE SI-00031730 $455.40"
click at [195, 356] on button "button" at bounding box center [179, 360] width 55 height 21
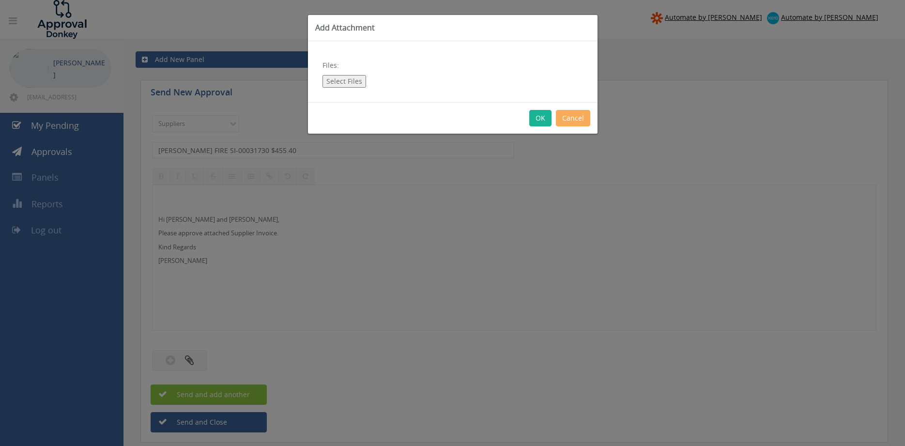
click at [354, 83] on button "Select Files" at bounding box center [345, 81] width 44 height 13
type input "C:\fakepath\[PERSON_NAME] FIRE SI-00031730 [DATE] PO 42622.pdf"
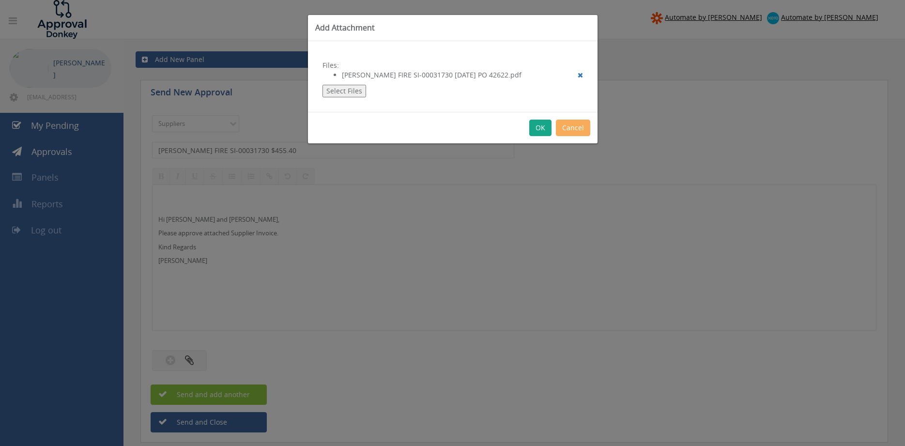
click at [540, 128] on button "OK" at bounding box center [541, 128] width 22 height 16
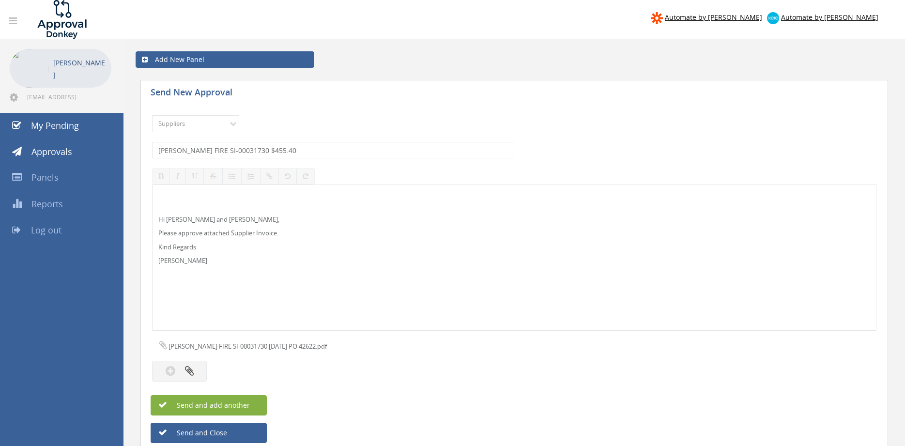
click at [254, 403] on button "Send and add another" at bounding box center [209, 405] width 116 height 20
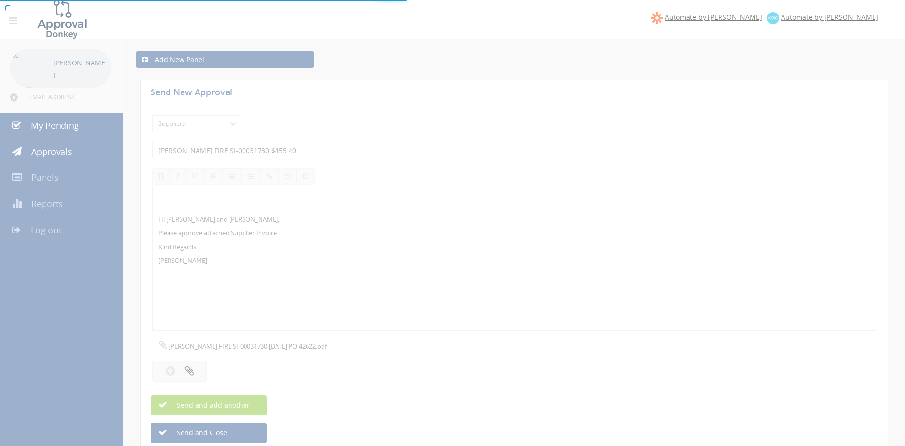
select select
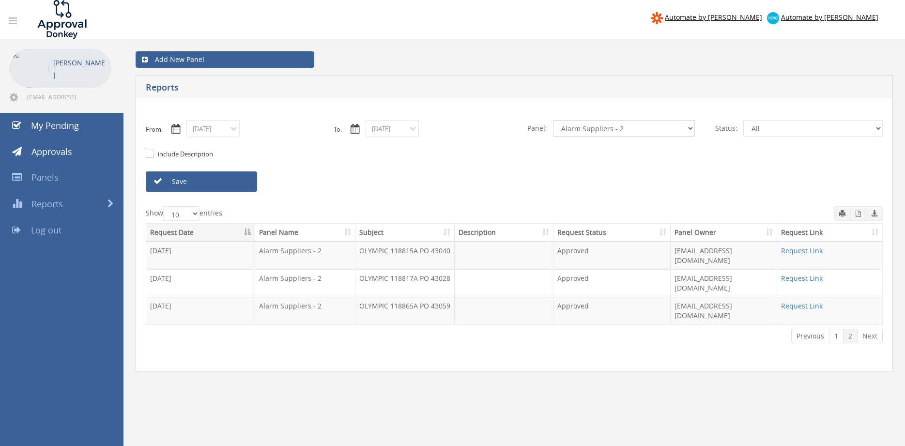
click at [553, 120] on select "All Alarm Credits RG - 3 NZ Utilities Cable and SAI Global NZ Alarms-1 NZ FX Pa…" at bounding box center [624, 128] width 142 height 16
select select "number:9744"
click option "Flamestop Utilities" at bounding box center [0, 0] width 0 height 0
click at [215, 131] on input "09/01/2025" at bounding box center [213, 128] width 53 height 17
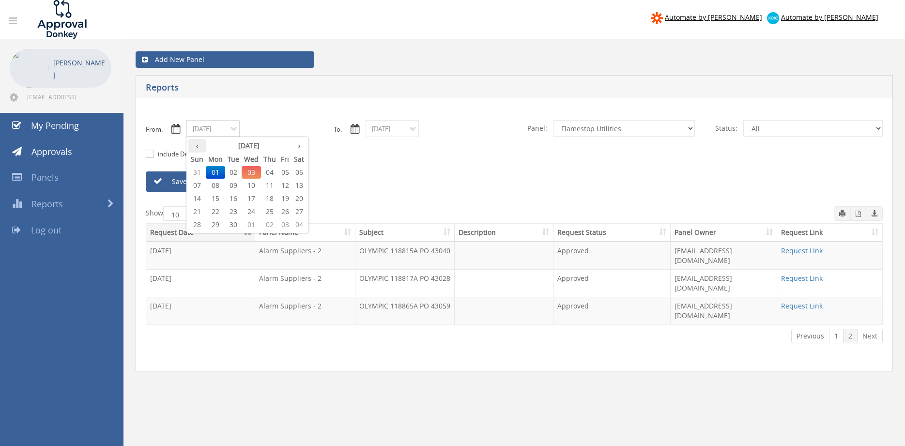
click at [200, 148] on th "‹" at bounding box center [196, 146] width 17 height 14
click at [255, 221] on span "27" at bounding box center [251, 224] width 19 height 13
type input "08/27/2025"
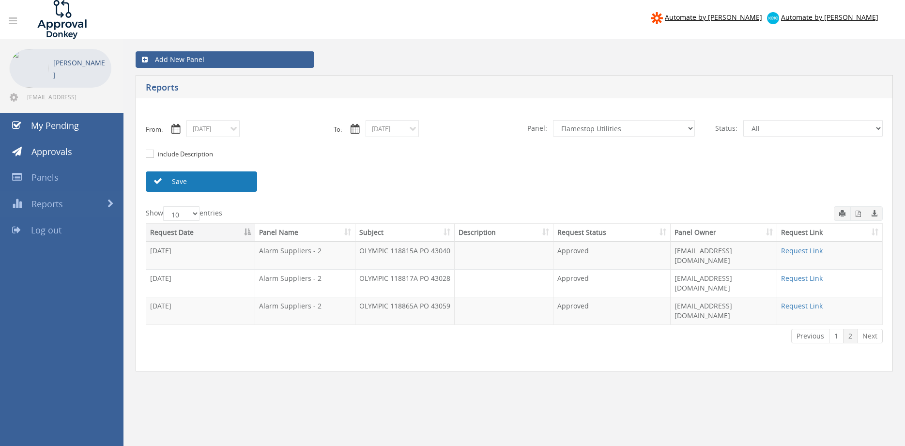
click at [223, 186] on link "Save" at bounding box center [201, 182] width 111 height 20
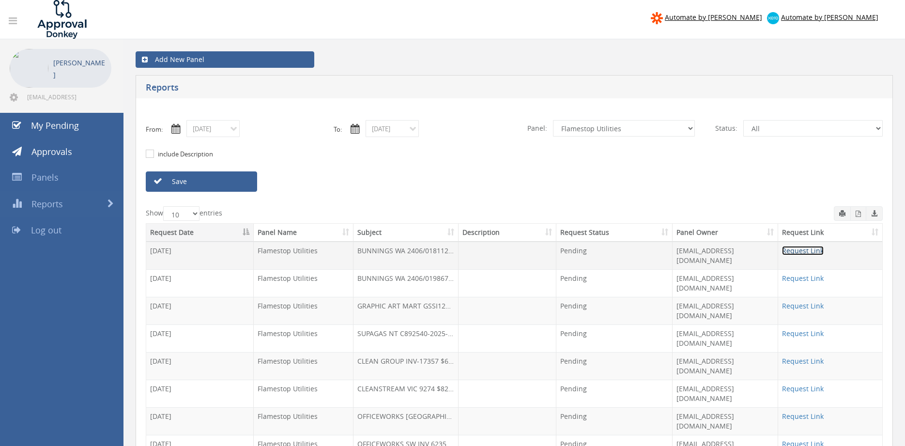
click at [819, 251] on link "Request Link" at bounding box center [803, 250] width 42 height 9
